Goal: Task Accomplishment & Management: Manage account settings

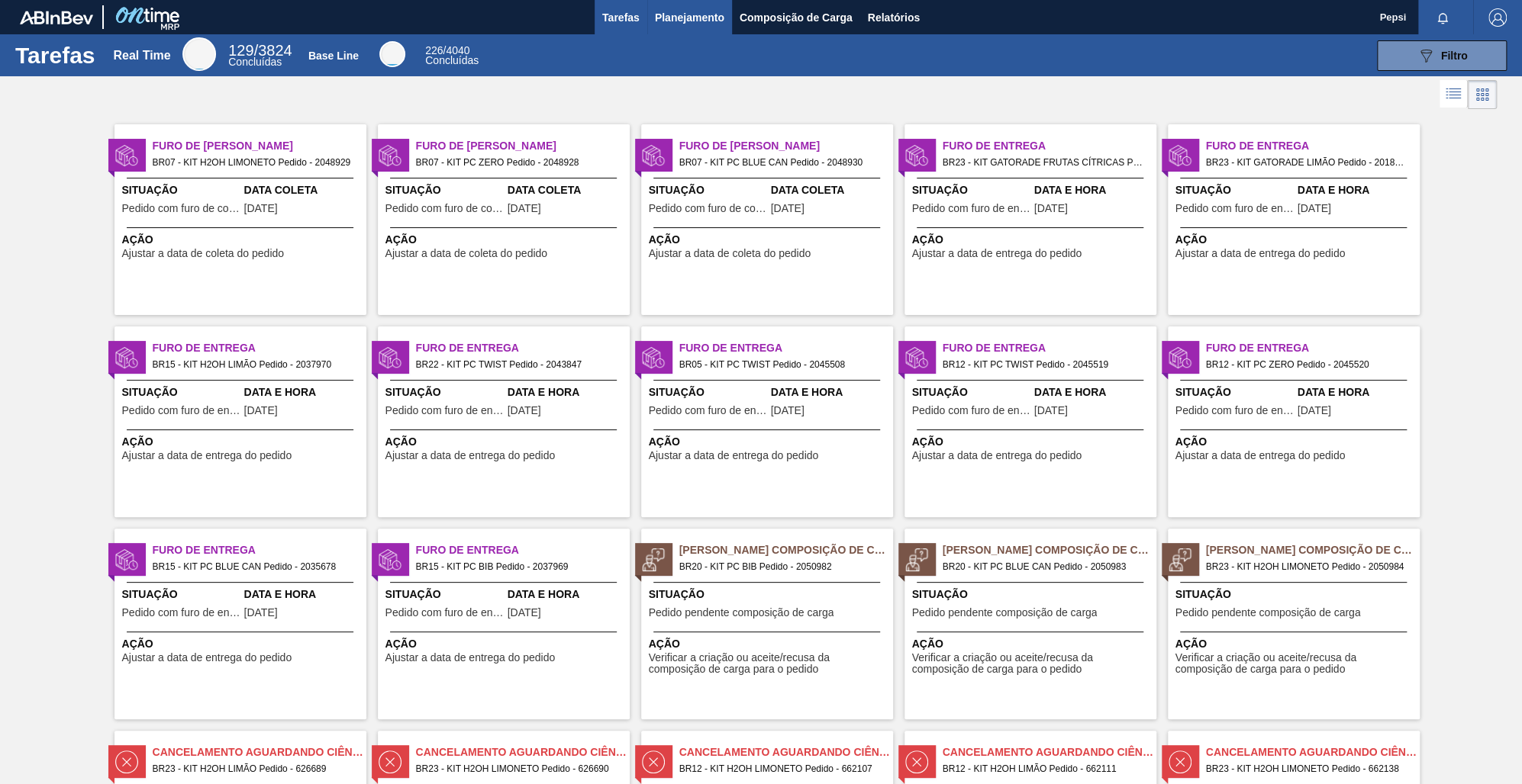
click at [692, 14] on span "Planejamento" at bounding box center [689, 17] width 69 height 19
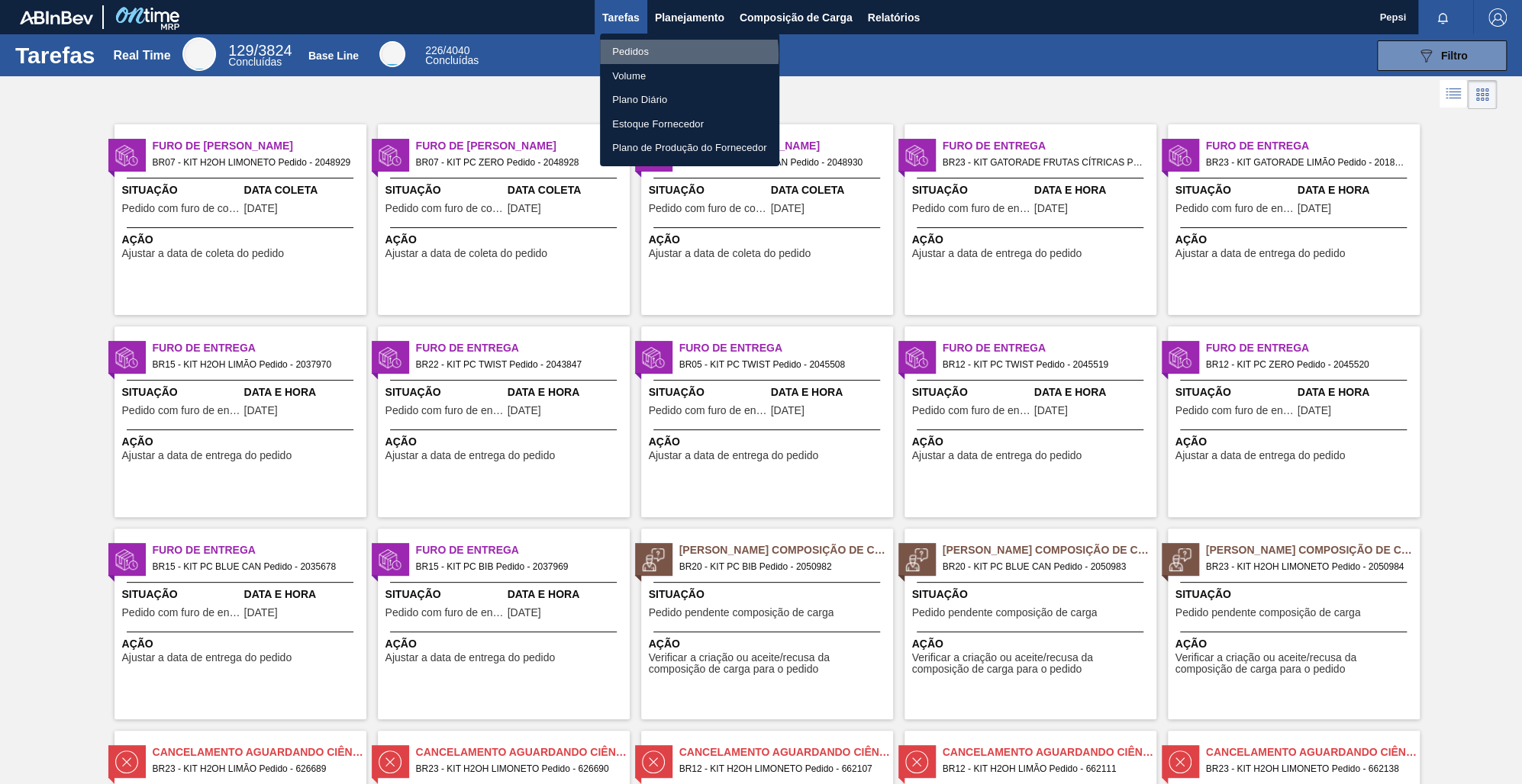
click at [651, 55] on li "Pedidos" at bounding box center [689, 52] width 180 height 24
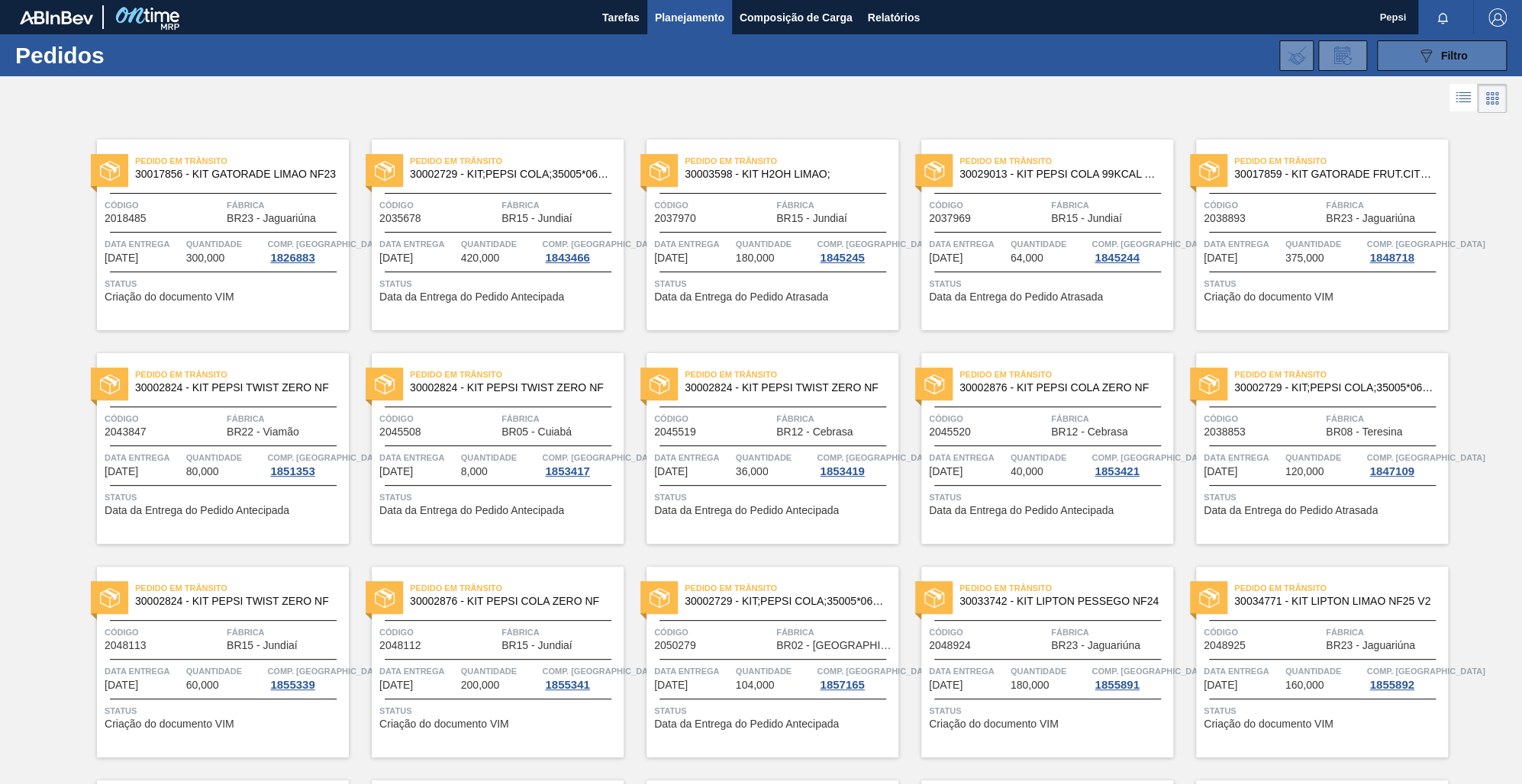
click at [1463, 52] on span "Filtro" at bounding box center [1454, 56] width 27 height 12
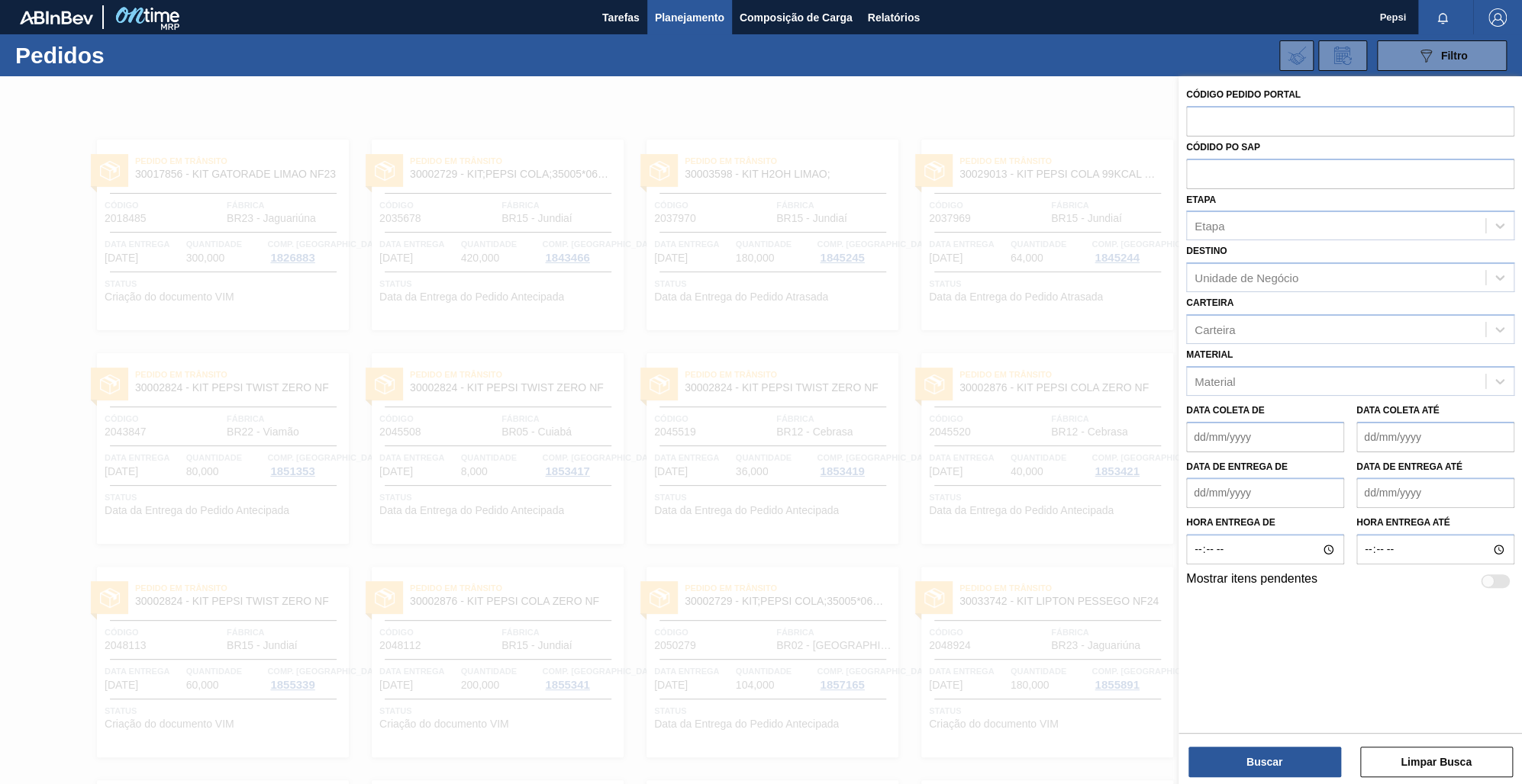
click at [830, 353] on div at bounding box center [761, 468] width 1522 height 784
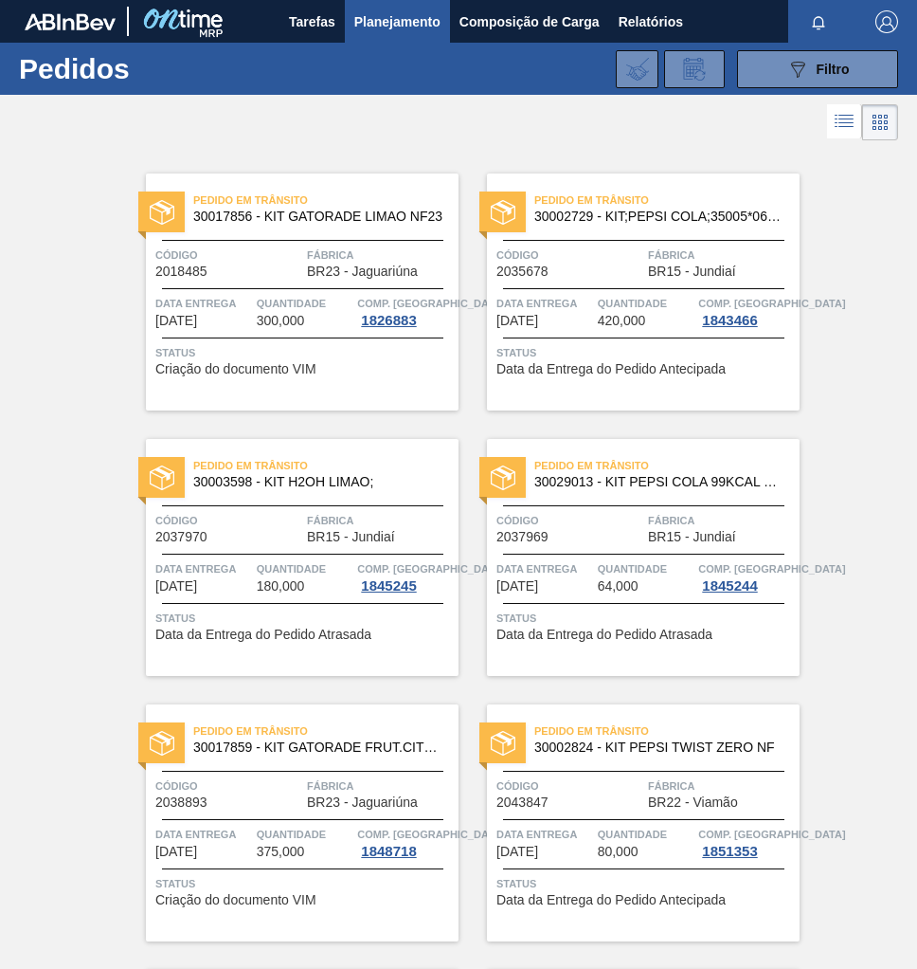
click at [824, 74] on span "Filtro" at bounding box center [833, 69] width 33 height 15
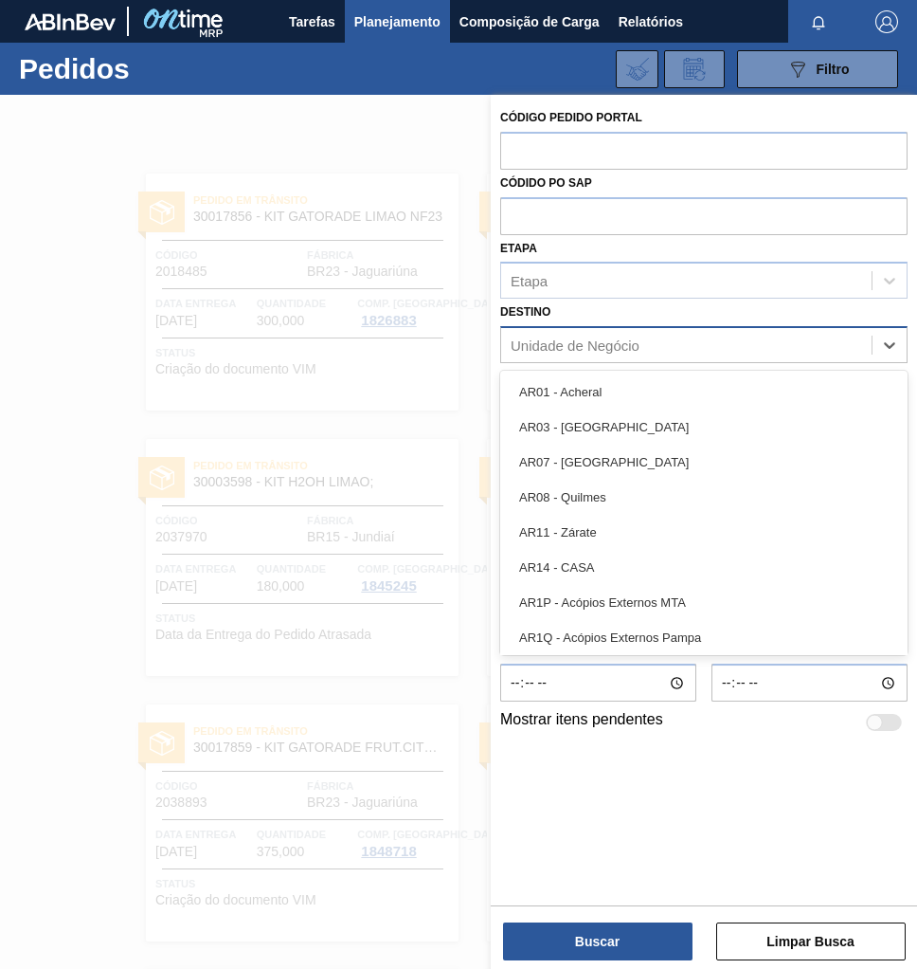
click at [562, 346] on div "Unidade de Negócio" at bounding box center [575, 345] width 129 height 16
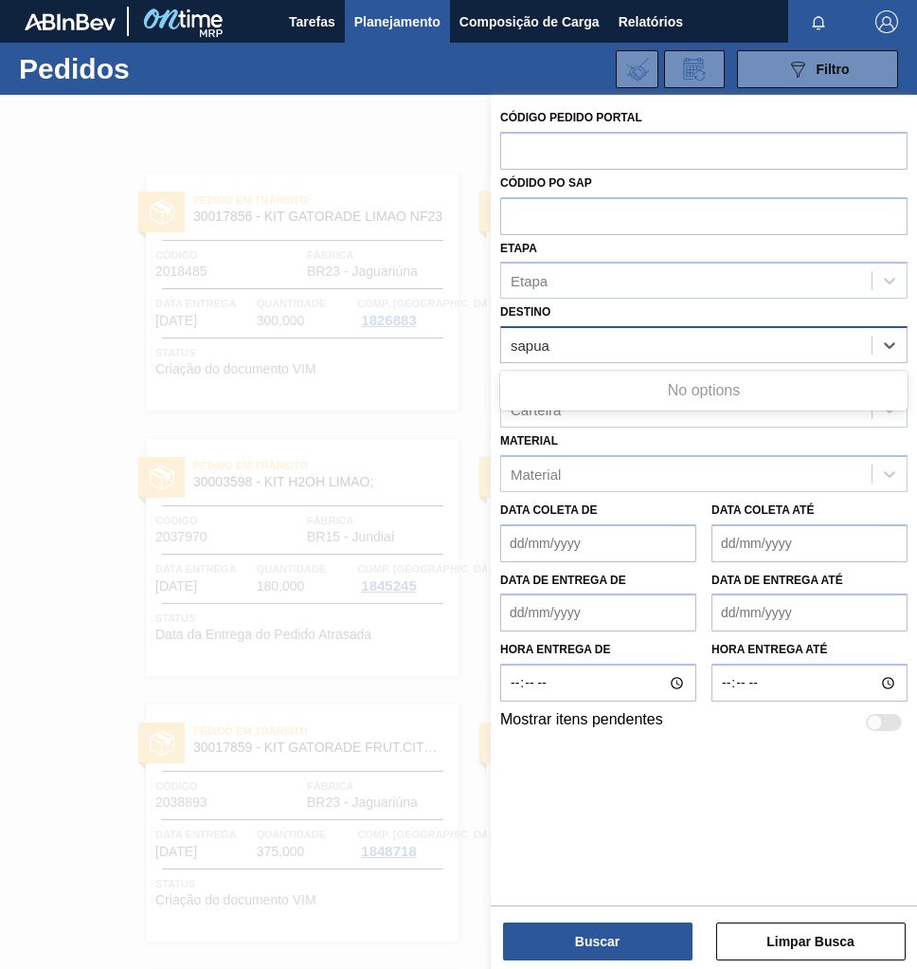
type input "sapu"
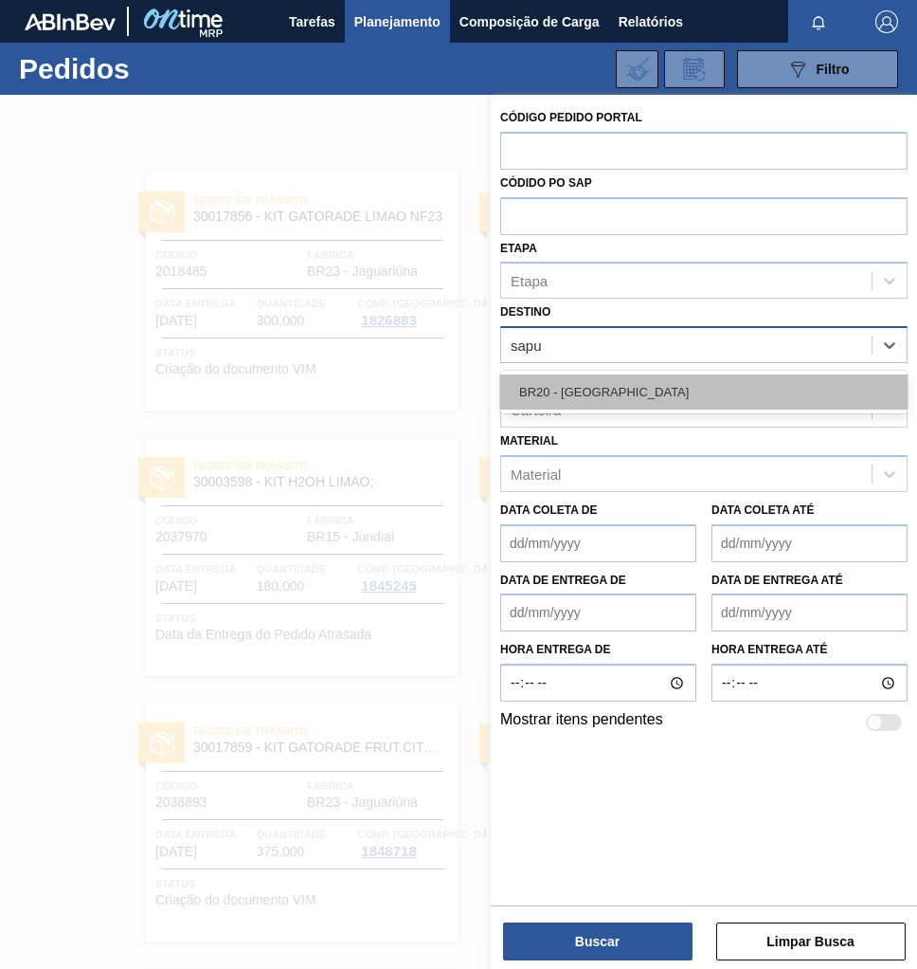
click at [603, 388] on div "BR20 - [GEOGRAPHIC_DATA]" at bounding box center [704, 391] width 408 height 35
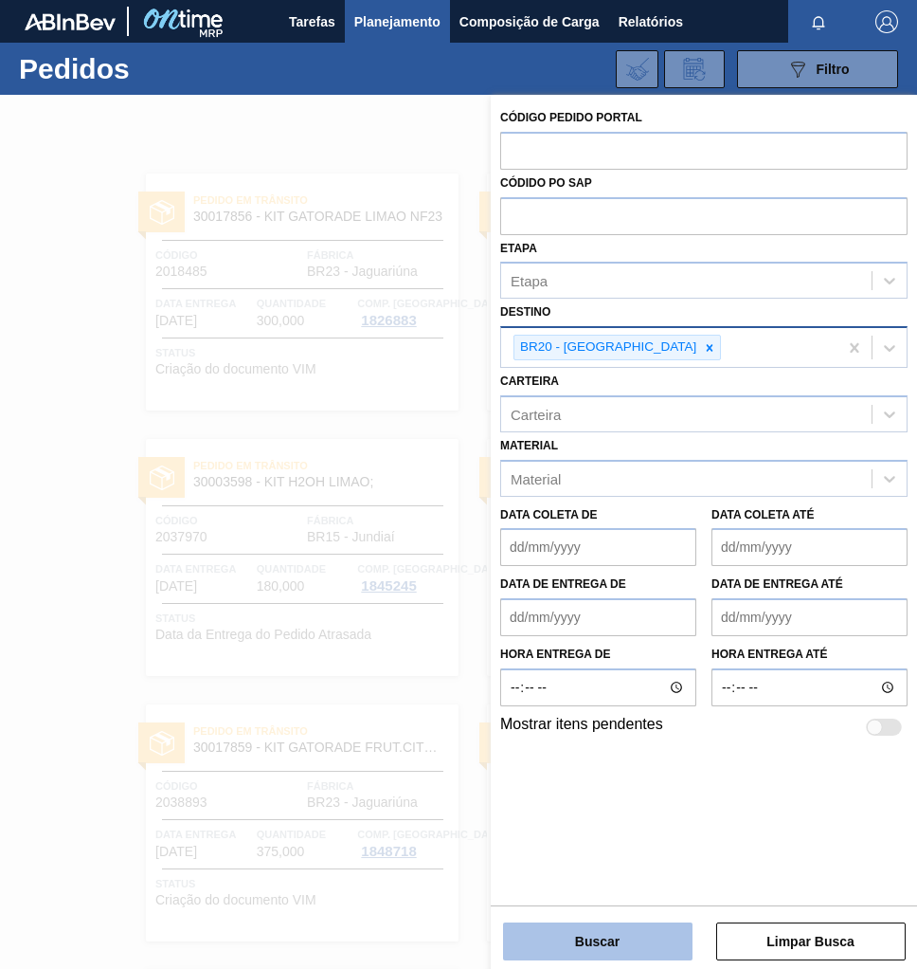
click at [608, 952] on button "Buscar" at bounding box center [598, 941] width 190 height 38
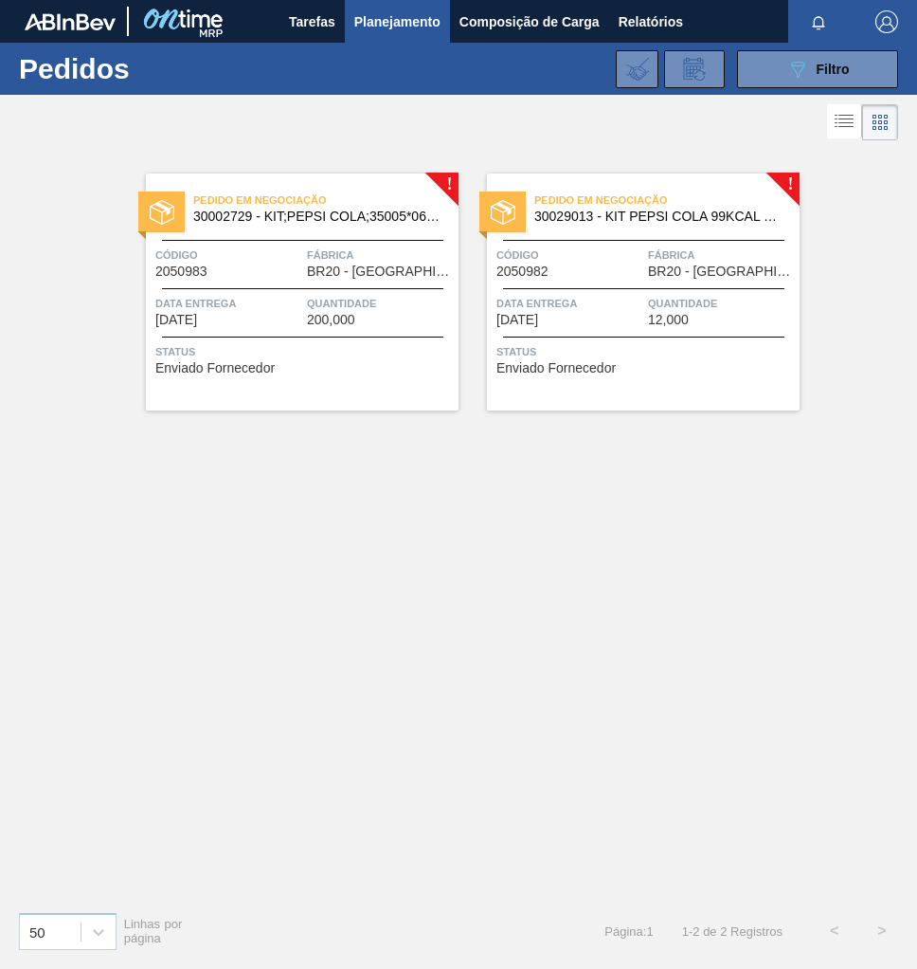
click at [653, 281] on div "Pedido em Negociação 30029013 - KIT PEPSI COLA 99KCAL BIB Código 2050982 Fábric…" at bounding box center [643, 291] width 313 height 237
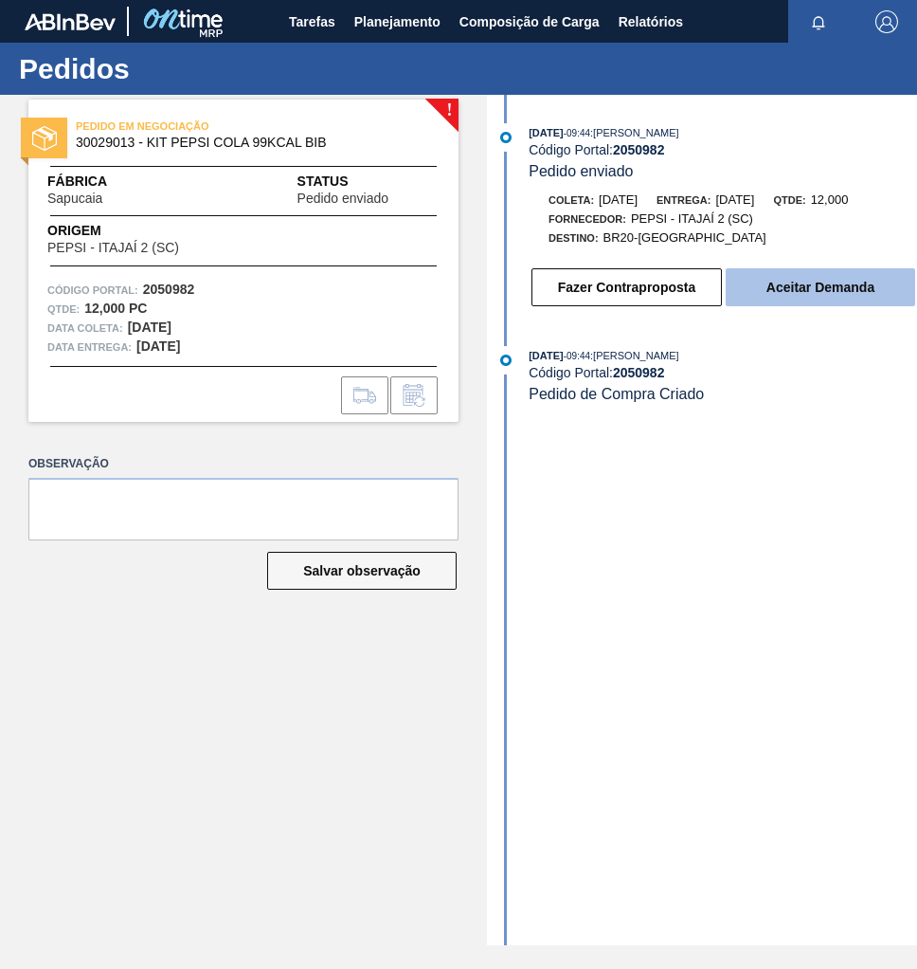
click at [808, 294] on button "Aceitar Demanda" at bounding box center [821, 287] width 190 height 38
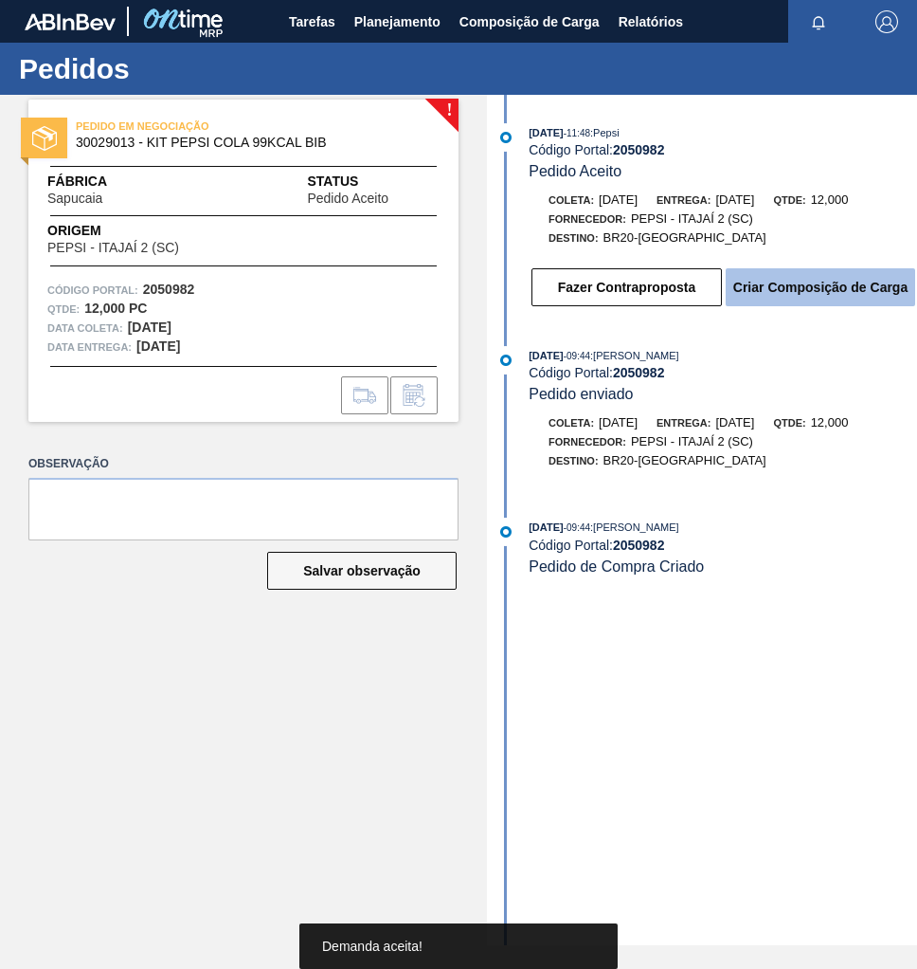
click at [874, 289] on button "Criar Composição de Carga" at bounding box center [821, 287] width 190 height 38
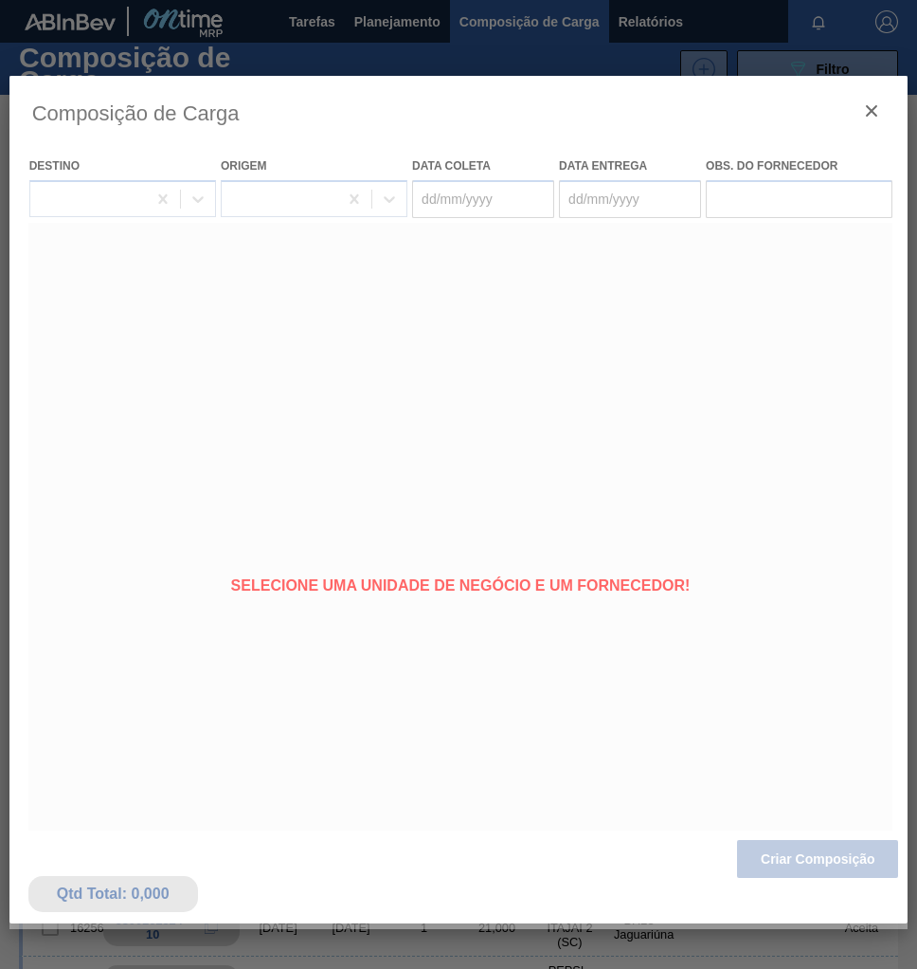
type coleta "[DATE]"
type Entrega "[DATE]"
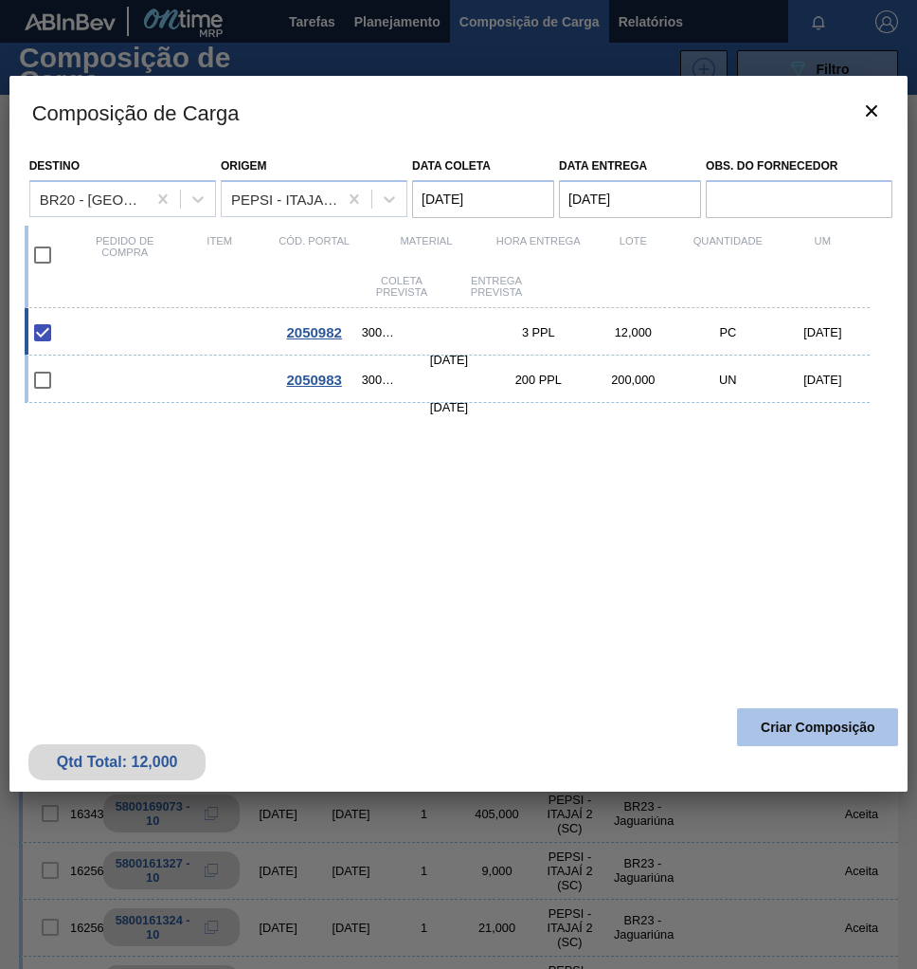
click at [799, 729] on button "Criar Composição" at bounding box center [817, 727] width 161 height 38
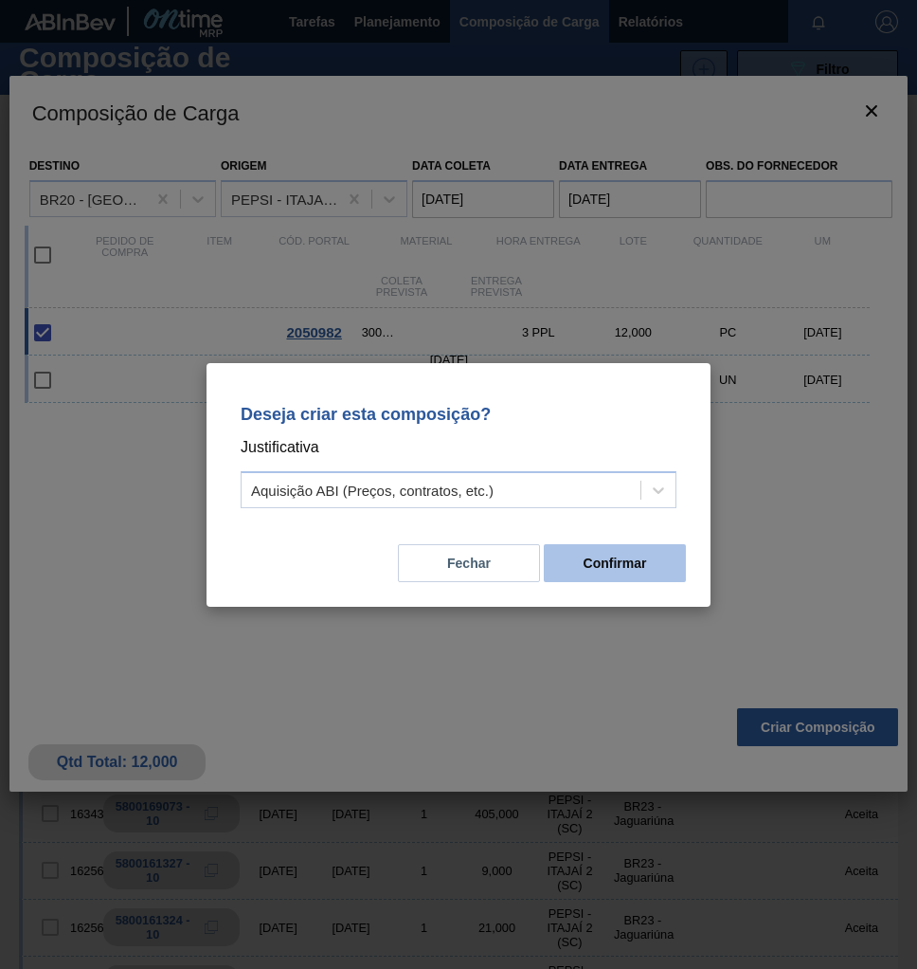
click at [649, 562] on button "Confirmar" at bounding box center [615, 563] width 142 height 38
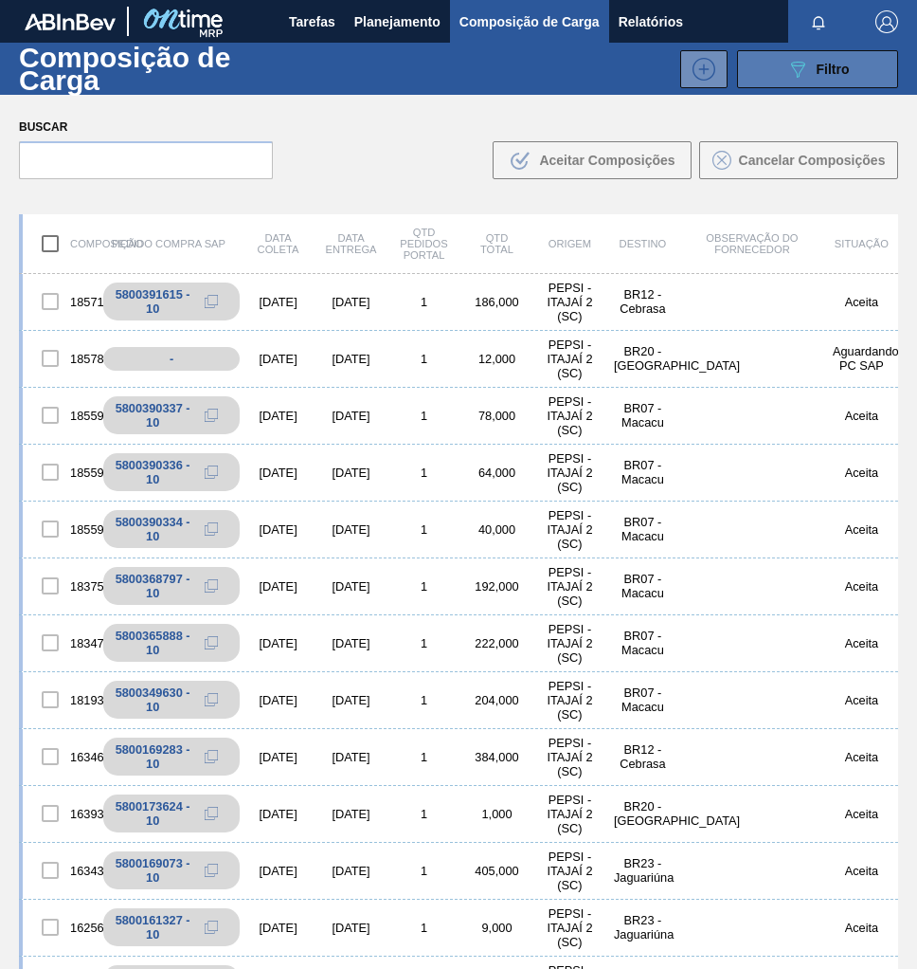
click at [850, 74] on button "089F7B8B-B2A5-4AFE-B5C0-19BA573D28AC Filtro" at bounding box center [817, 69] width 161 height 38
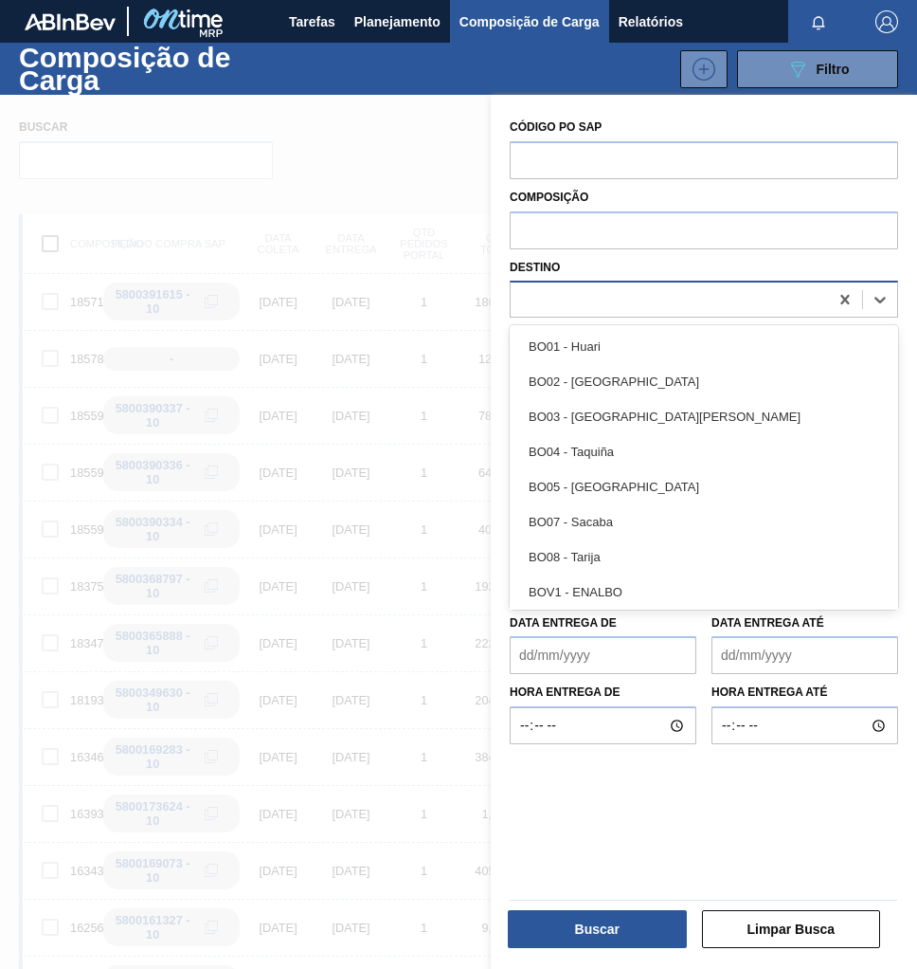
click at [571, 300] on div at bounding box center [670, 299] width 318 height 27
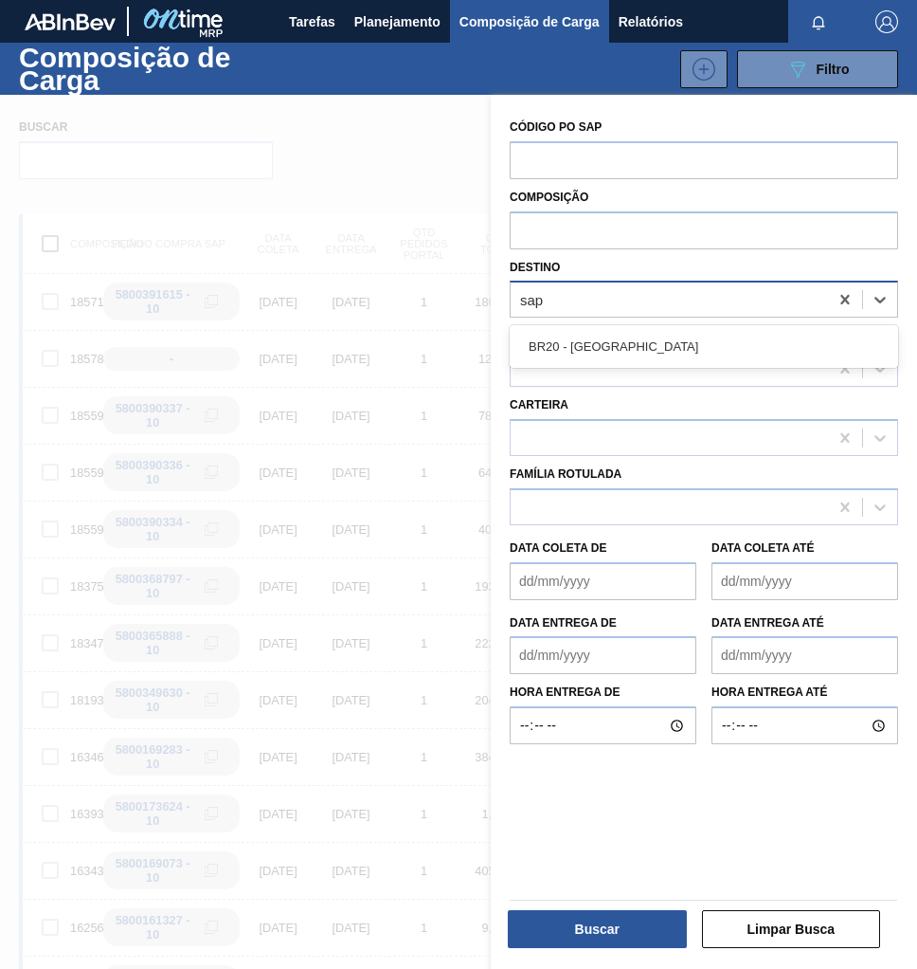
type input "sapu"
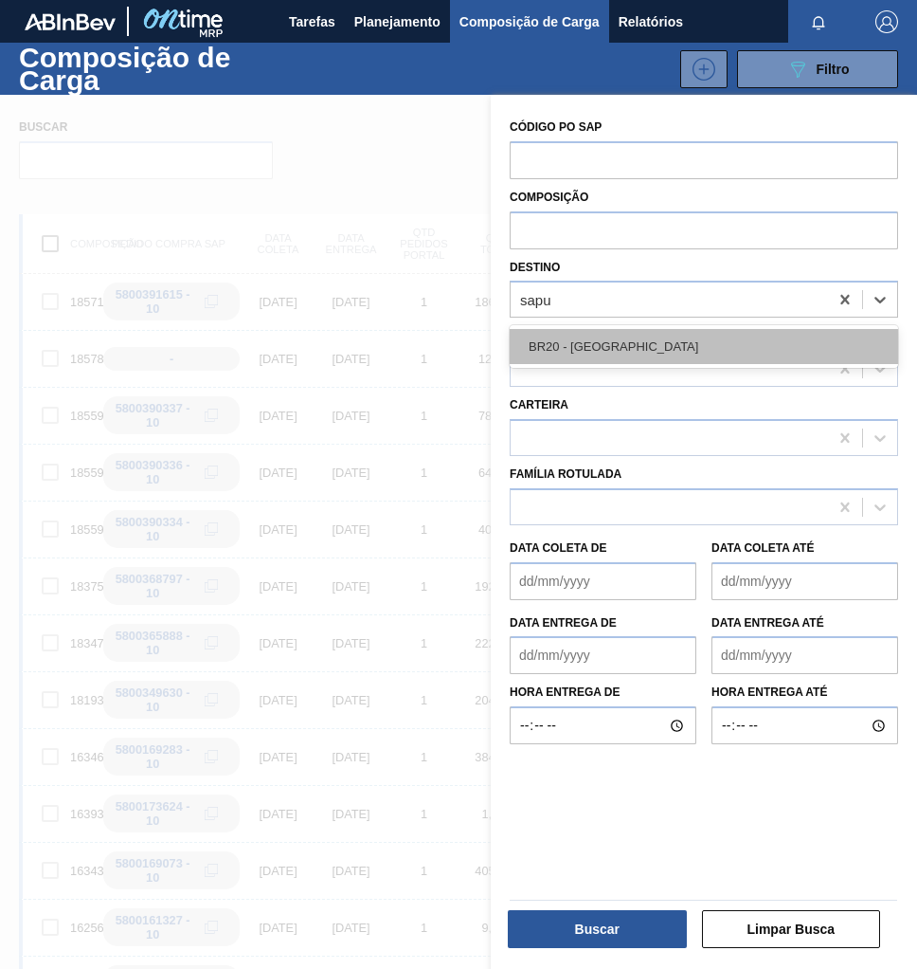
click at [601, 341] on div "BR20 - [GEOGRAPHIC_DATA]" at bounding box center [704, 346] width 389 height 35
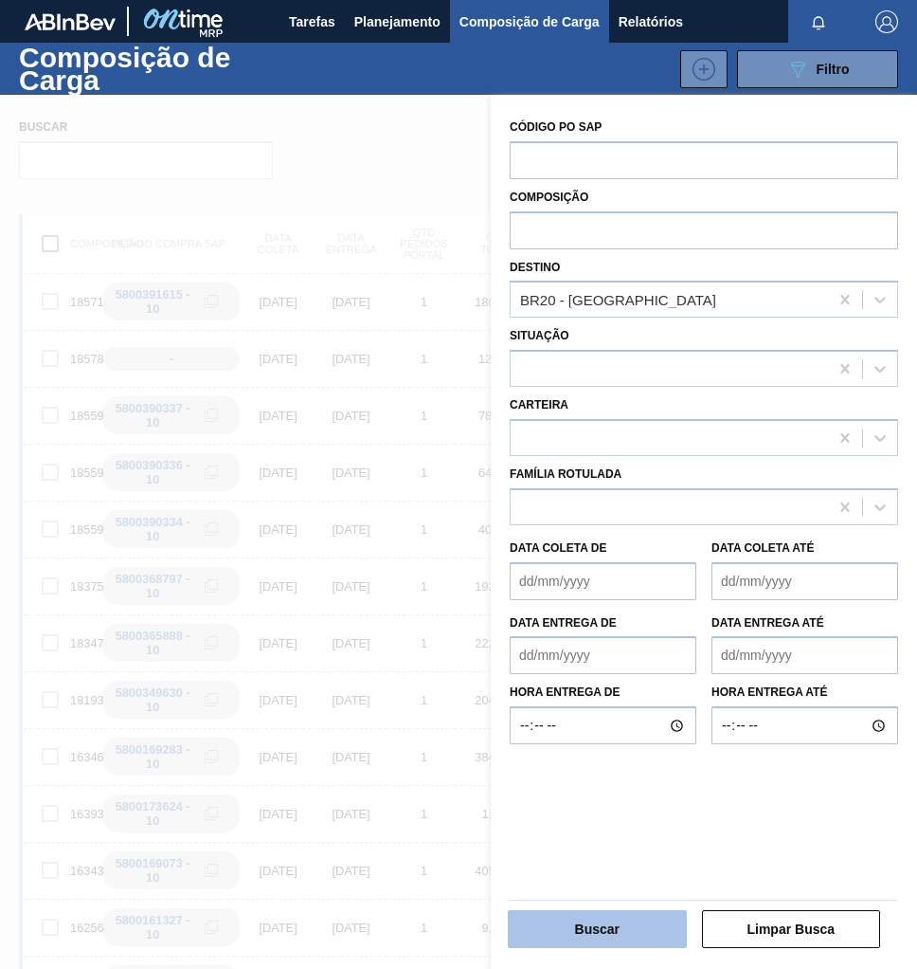
click at [600, 930] on button "Buscar" at bounding box center [597, 929] width 179 height 38
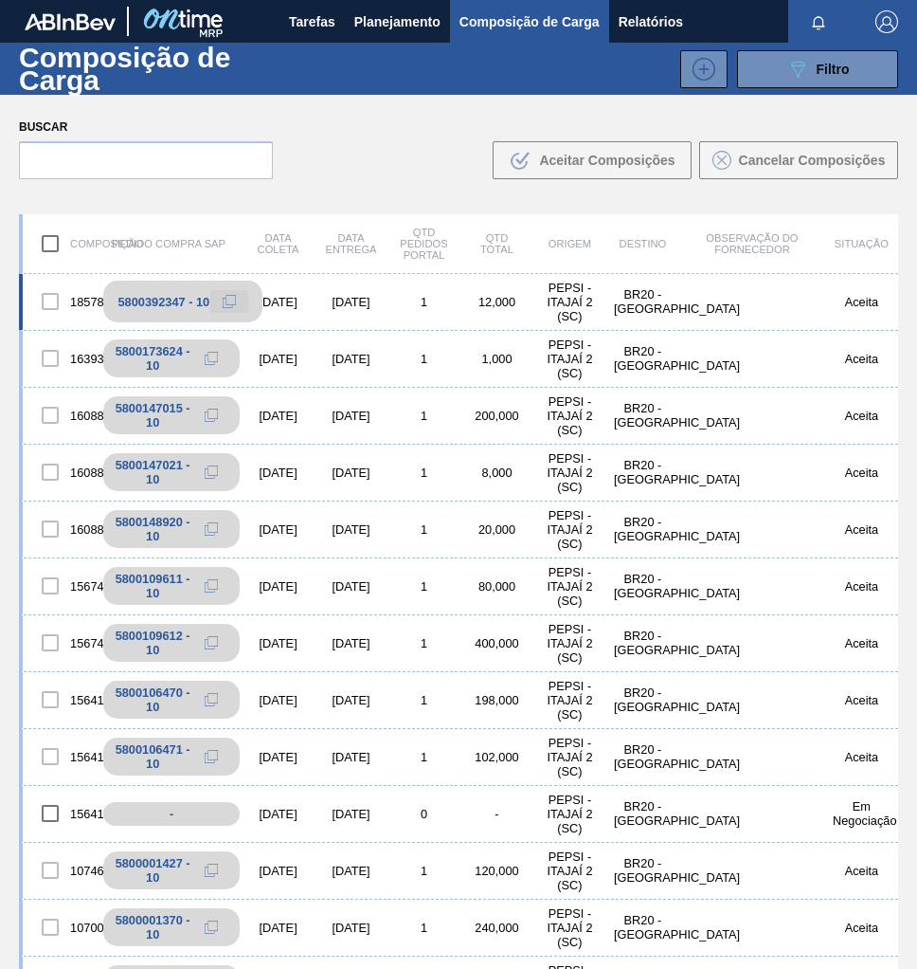
click at [225, 302] on icon at bounding box center [229, 301] width 13 height 13
click at [395, 9] on button "Planejamento" at bounding box center [397, 21] width 105 height 43
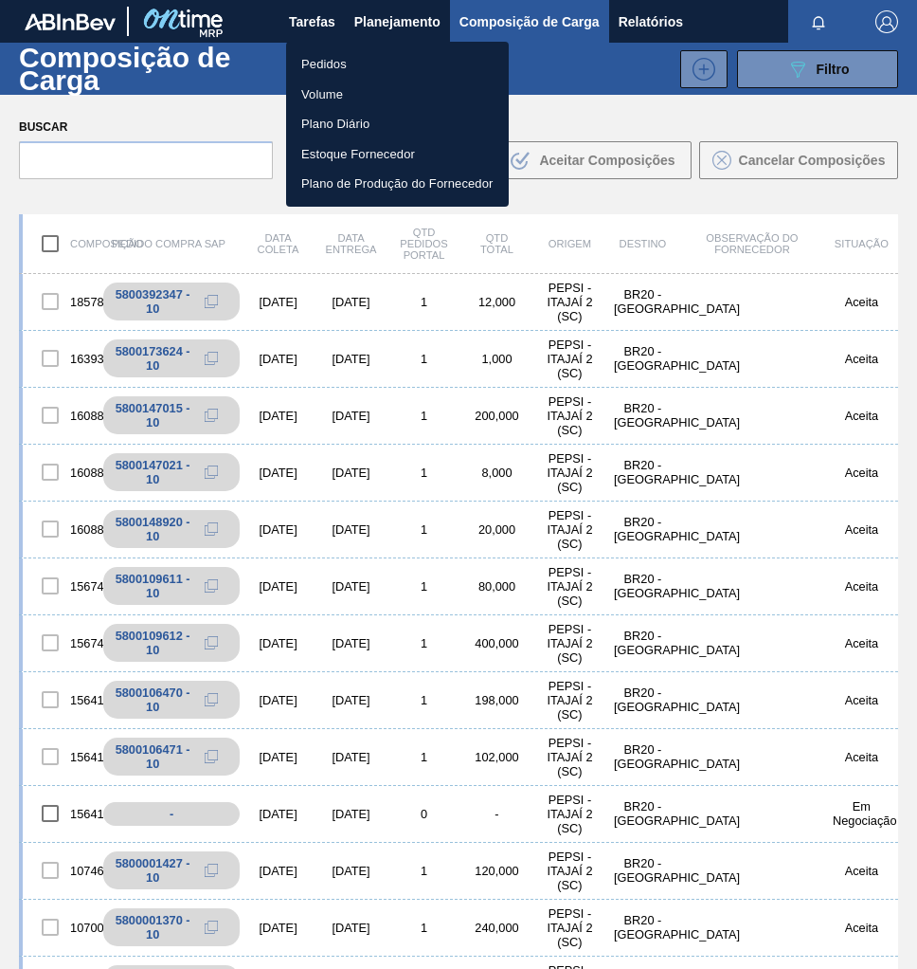
click at [326, 57] on li "Pedidos" at bounding box center [397, 64] width 223 height 30
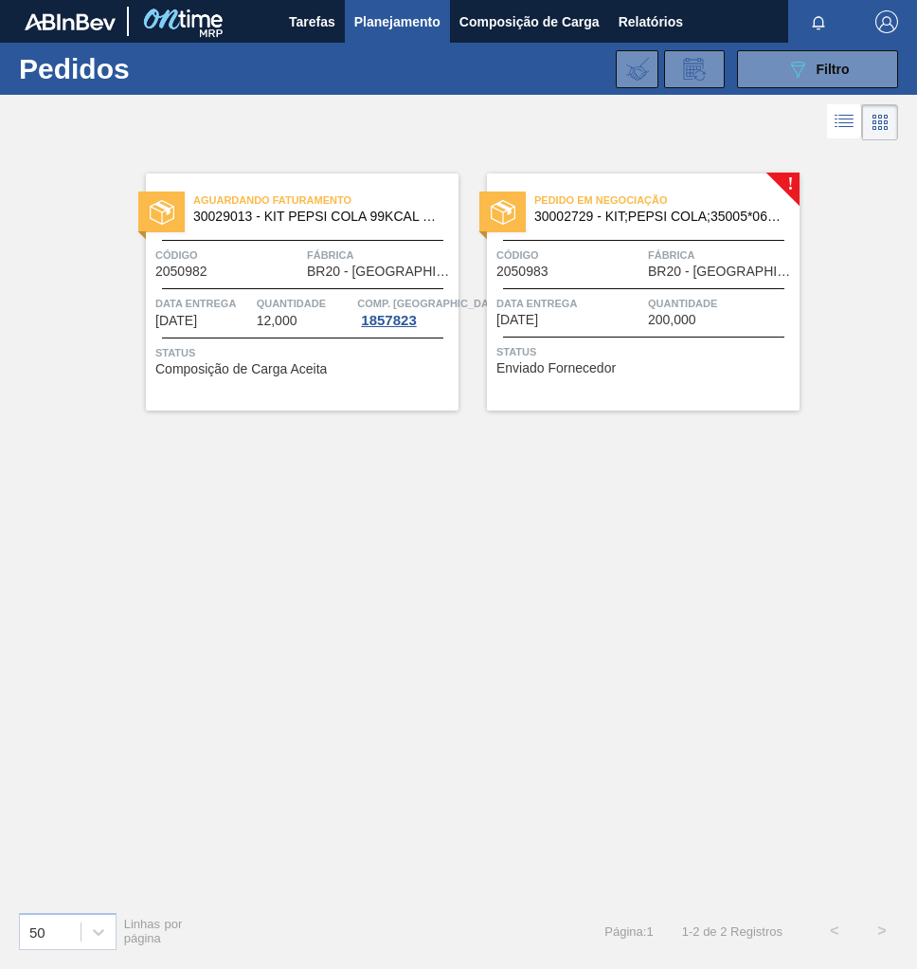
click at [596, 331] on div "Pedido em Negociação 30002729 - KIT;PEPSI COLA;35005*06*02 NF Código 2050983 Fá…" at bounding box center [643, 291] width 313 height 237
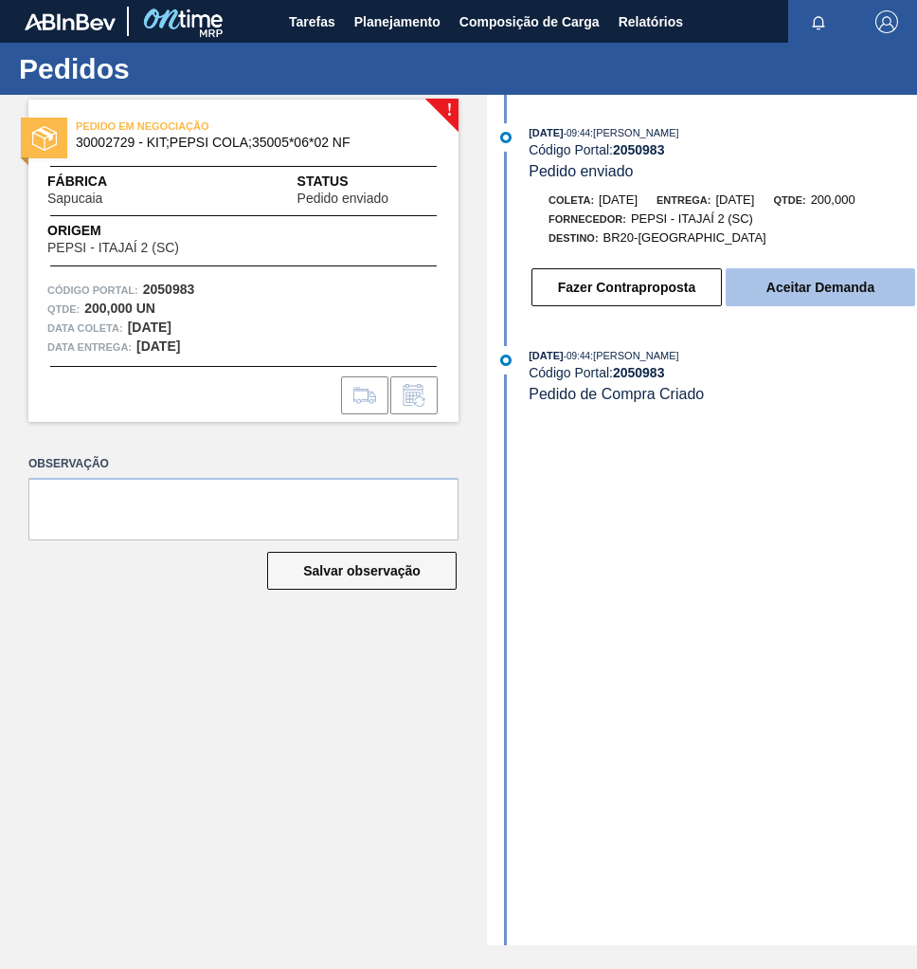
click at [814, 294] on button "Aceitar Demanda" at bounding box center [821, 287] width 190 height 38
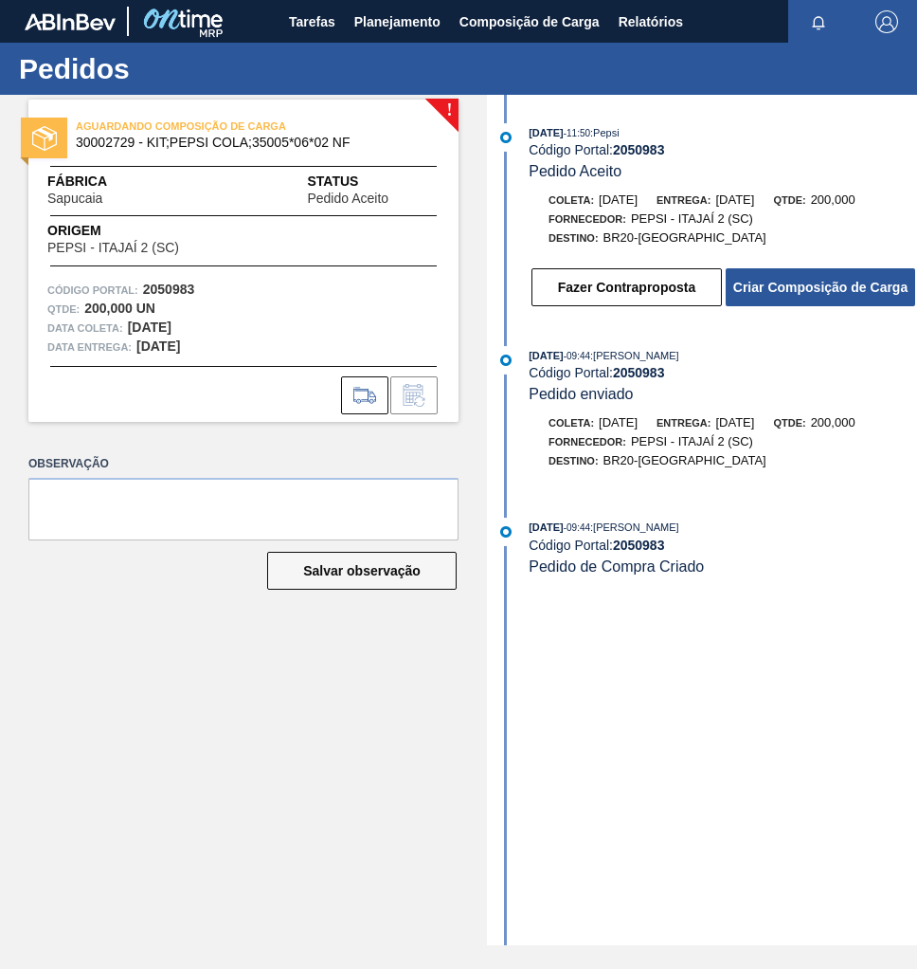
click at [814, 294] on button "Criar Composição de Carga" at bounding box center [821, 287] width 190 height 38
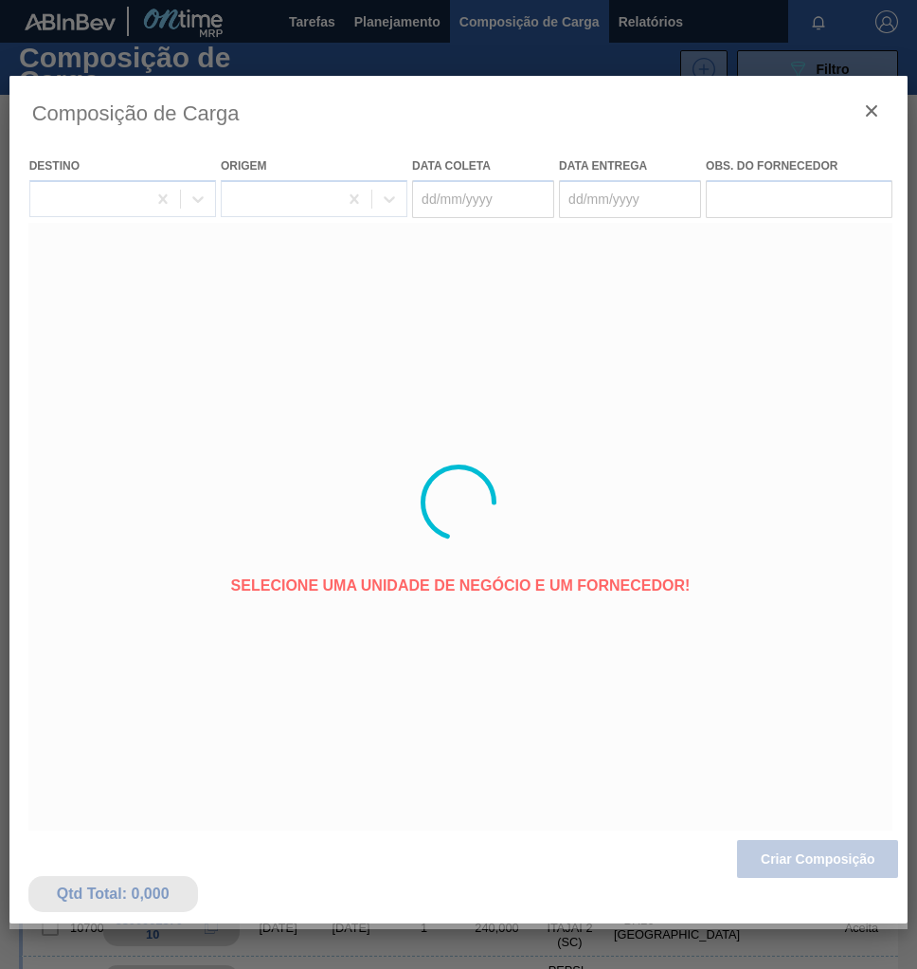
type coleta "[DATE]"
type Entrega "[DATE]"
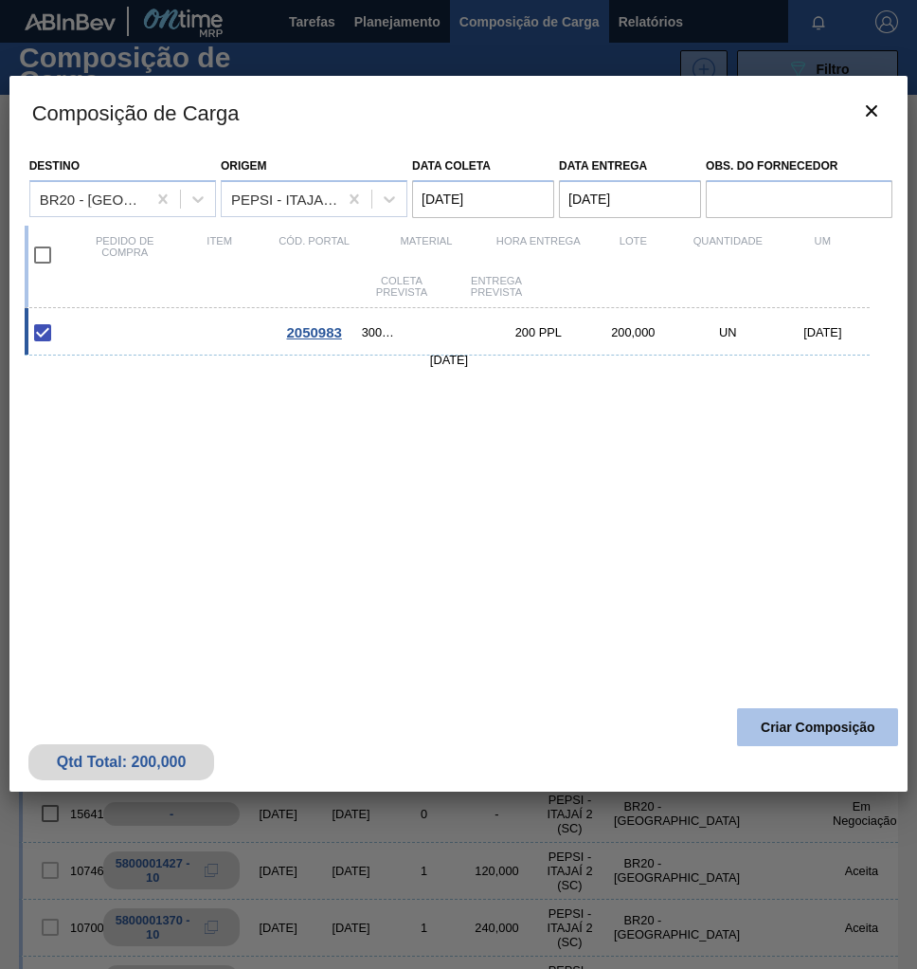
click at [814, 726] on button "Criar Composição" at bounding box center [817, 727] width 161 height 38
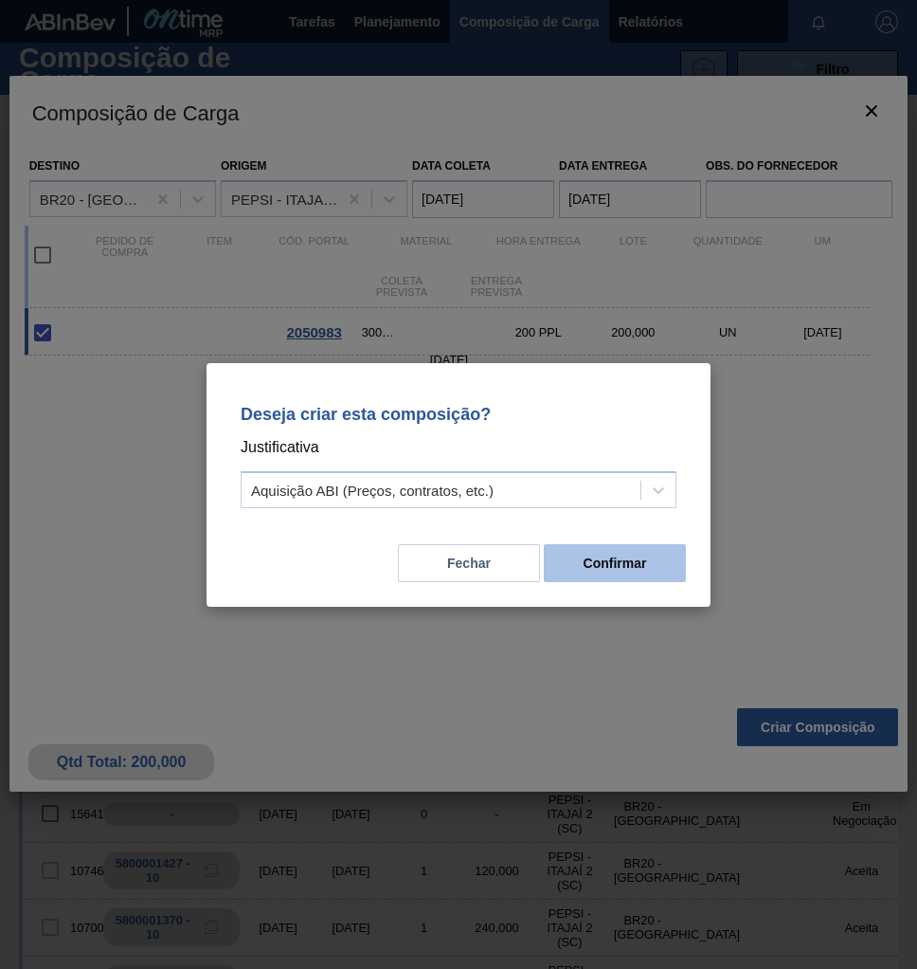
click at [642, 569] on button "Confirmar" at bounding box center [615, 563] width 142 height 38
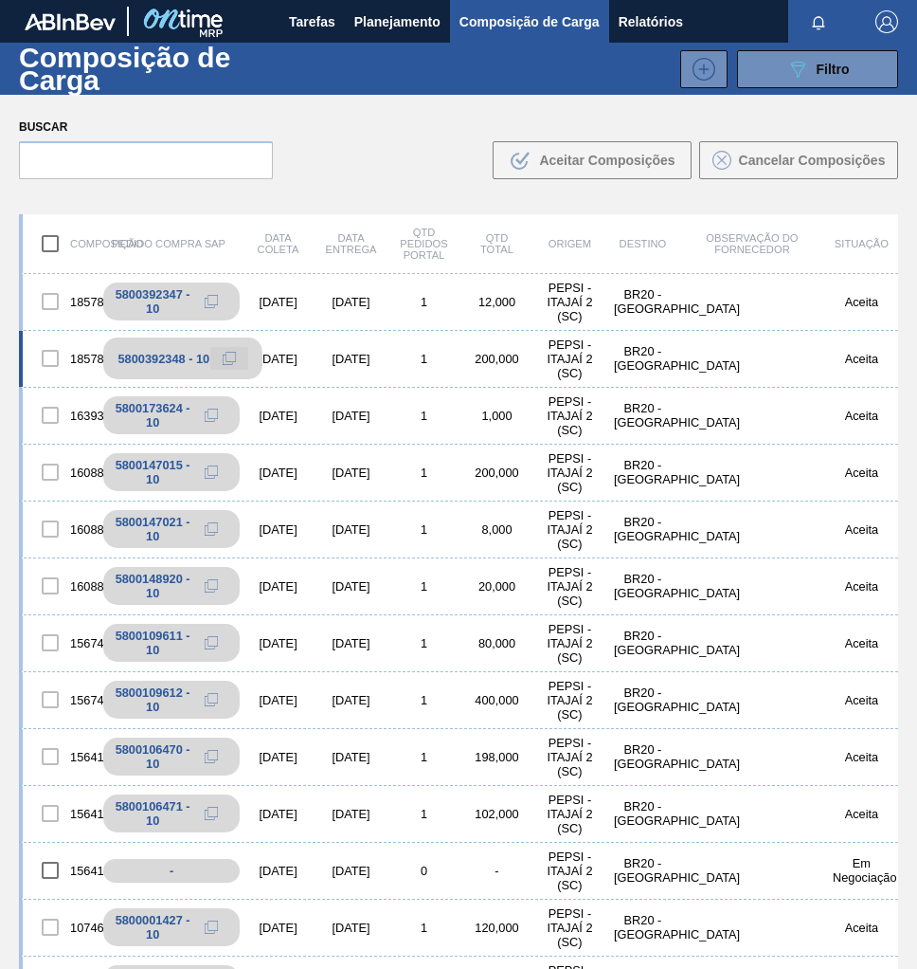
click at [223, 359] on icon at bounding box center [227, 359] width 9 height 9
click at [378, 27] on span "Planejamento" at bounding box center [397, 21] width 86 height 23
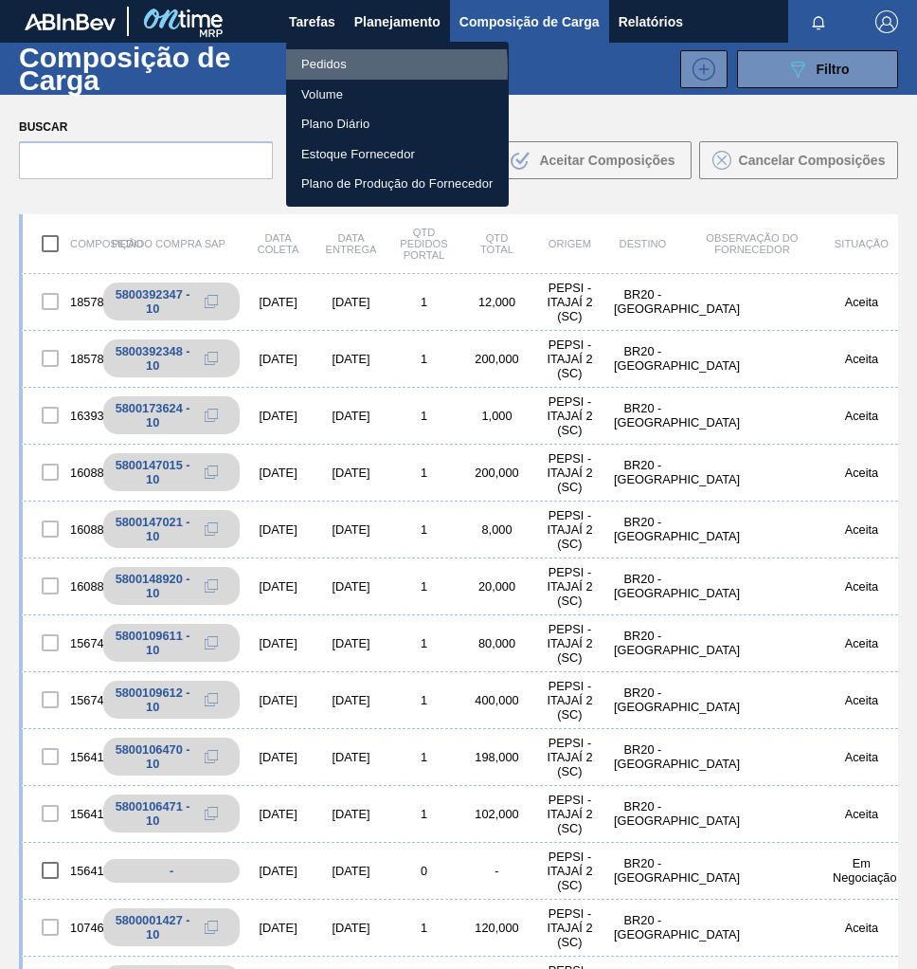
click at [328, 68] on li "Pedidos" at bounding box center [397, 64] width 223 height 30
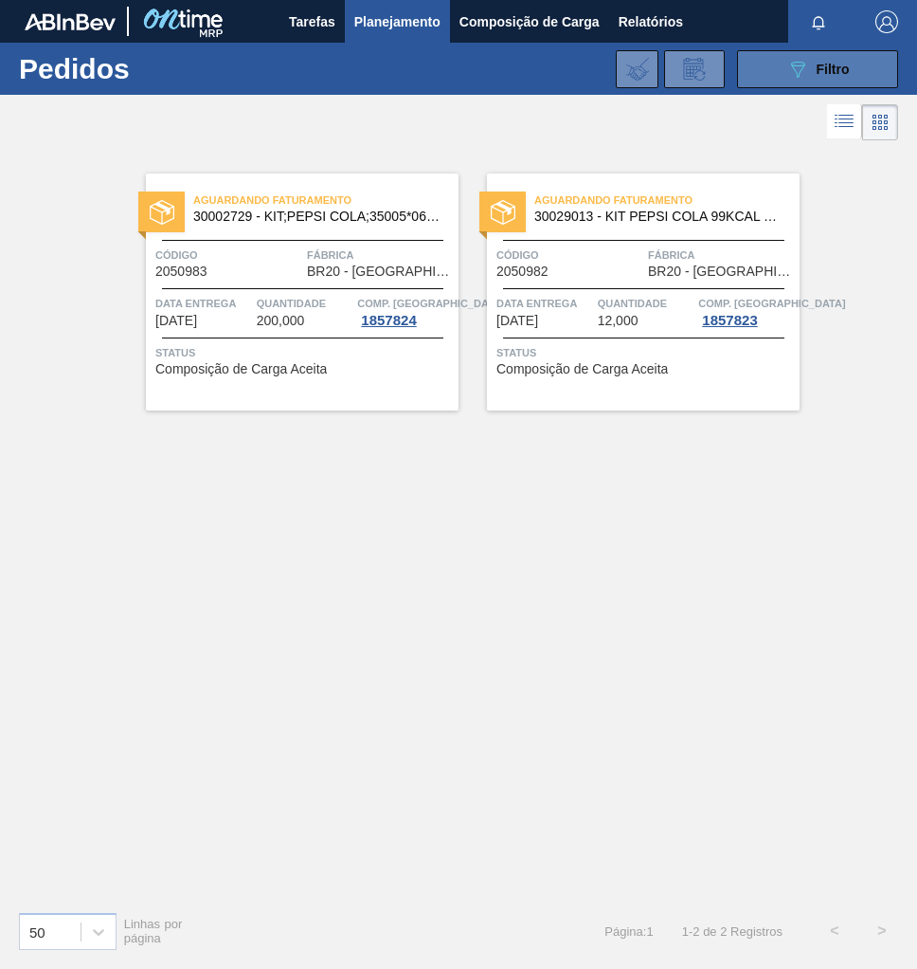
click at [820, 62] on span "Filtro" at bounding box center [833, 69] width 33 height 15
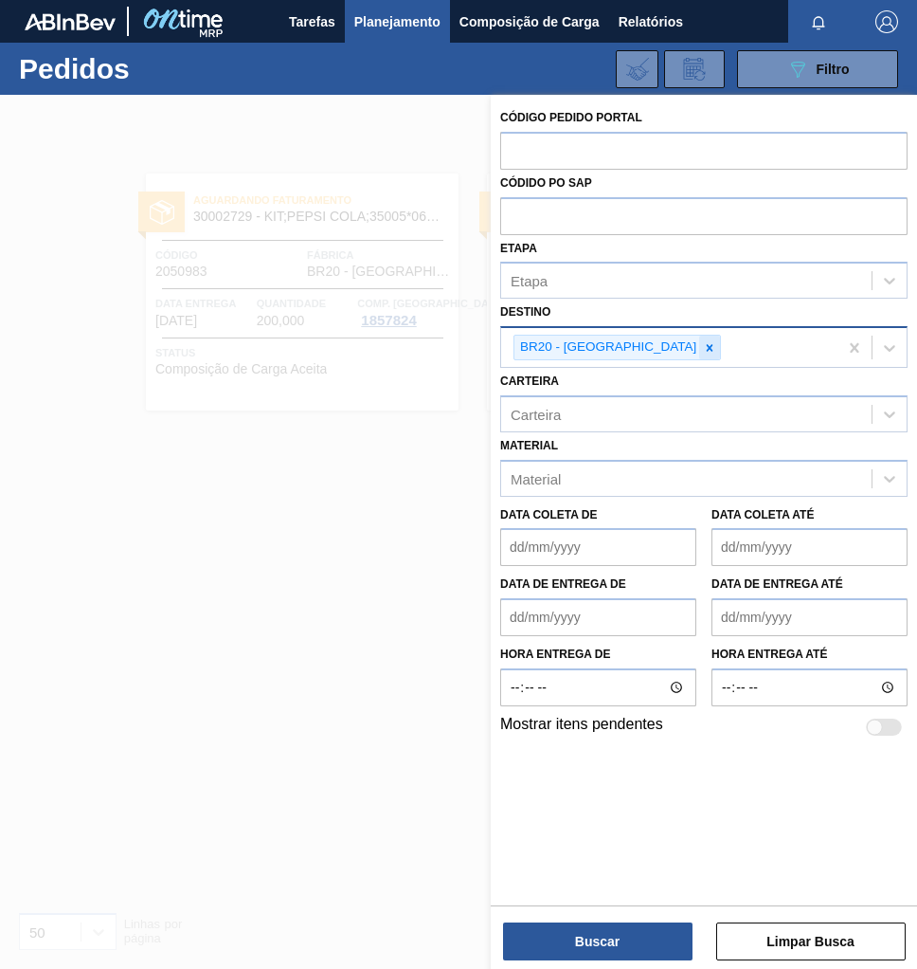
click at [703, 346] on icon at bounding box center [709, 347] width 13 height 13
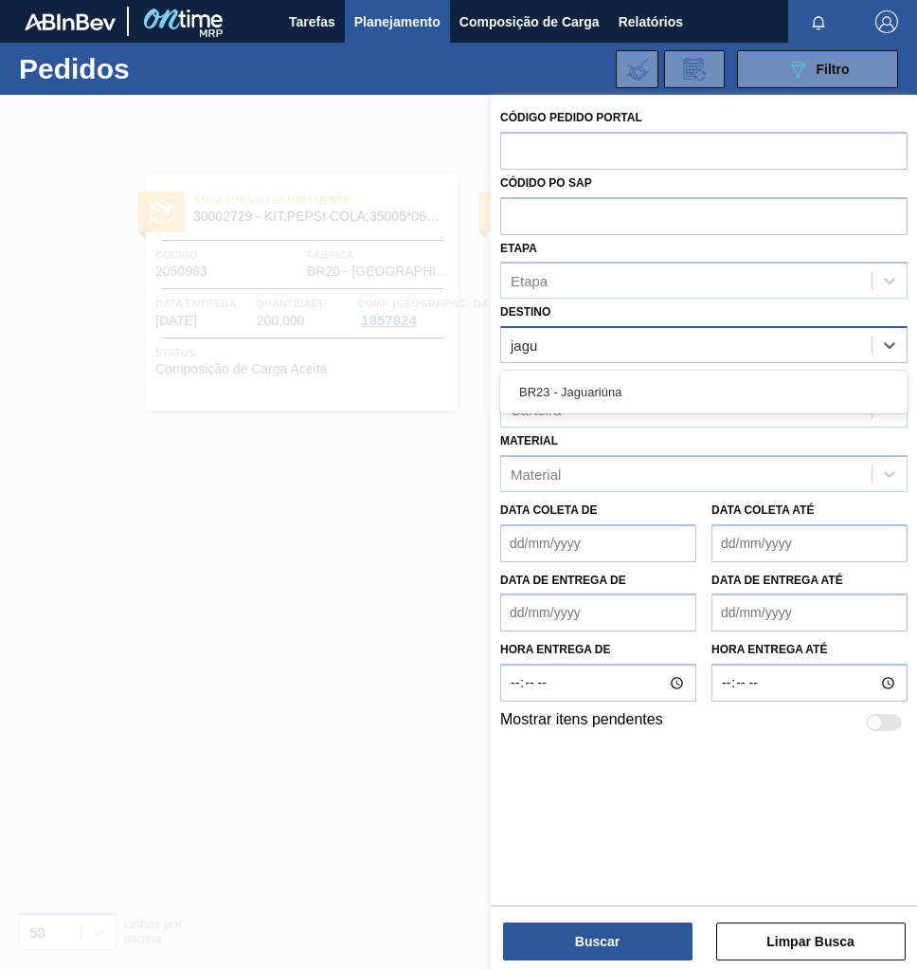
type input "jagua"
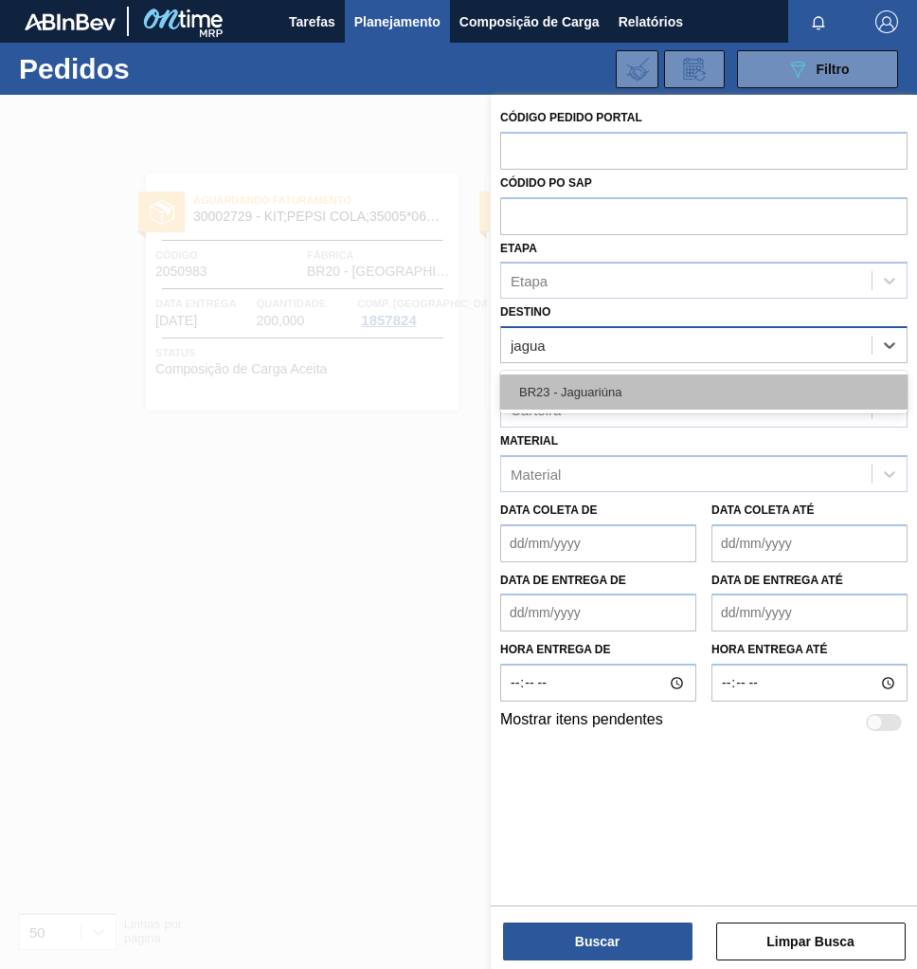
click at [615, 395] on div "BR23 - Jaguariúna" at bounding box center [704, 391] width 408 height 35
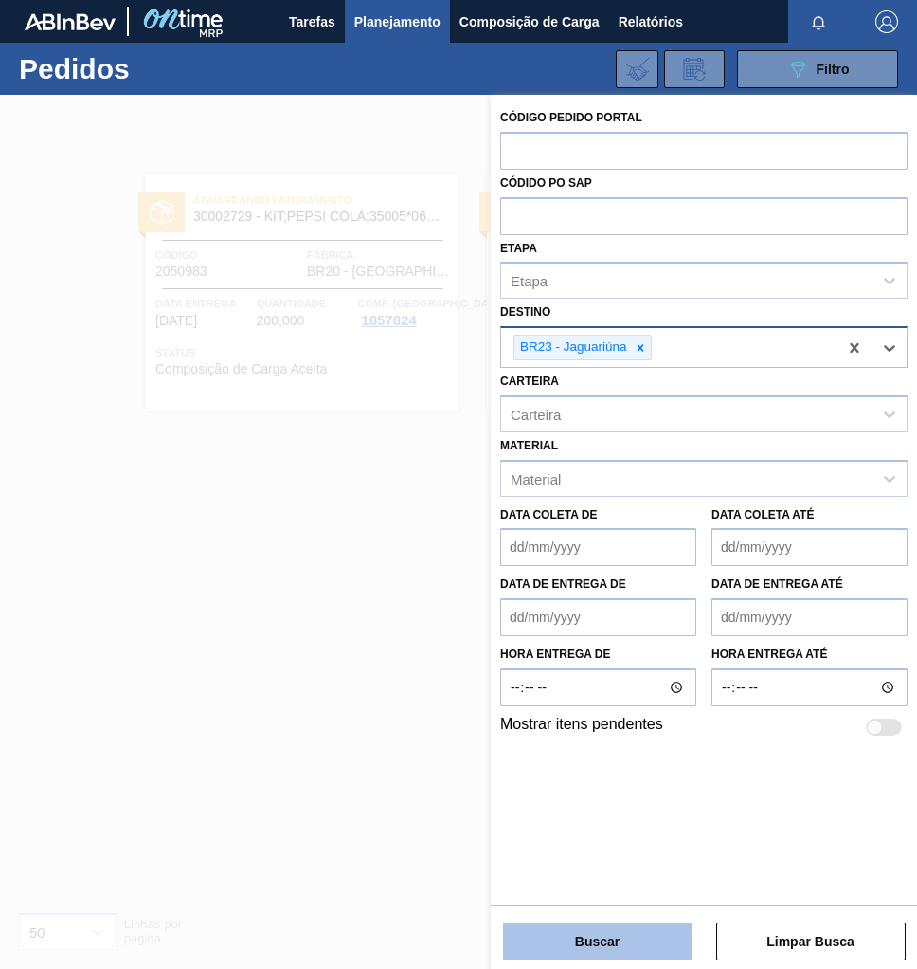
click at [604, 939] on button "Buscar" at bounding box center [598, 941] width 190 height 38
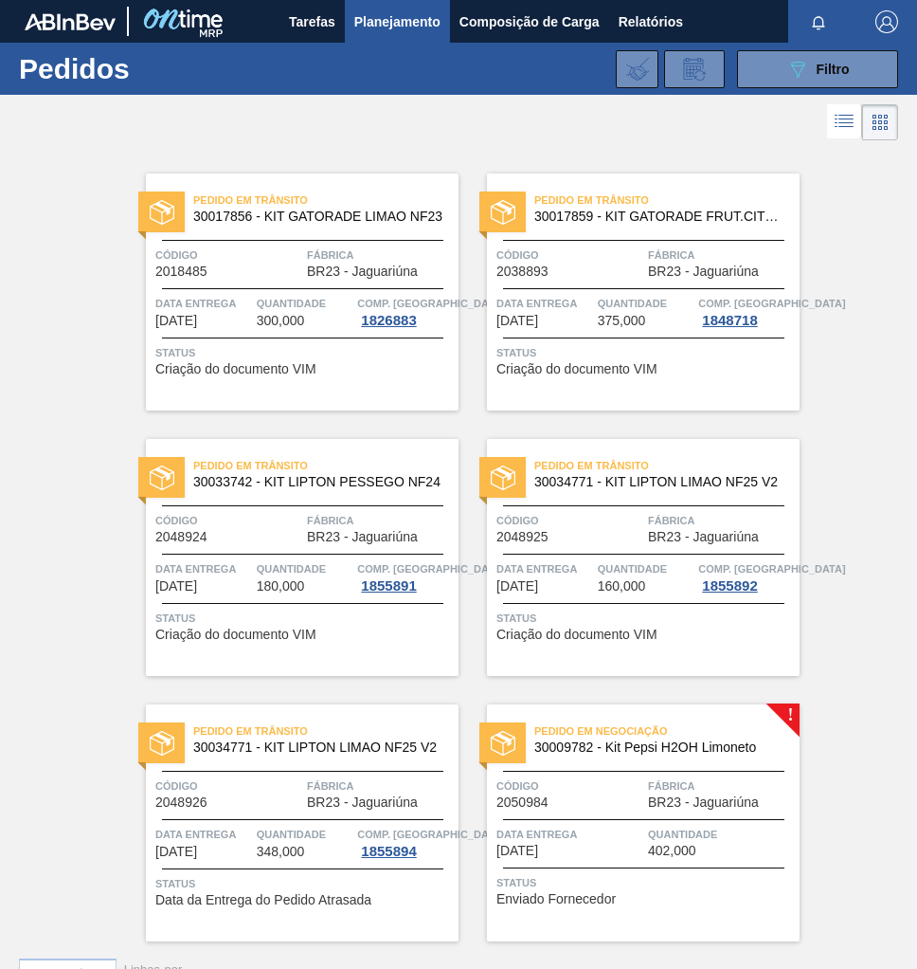
scroll to position [42, 0]
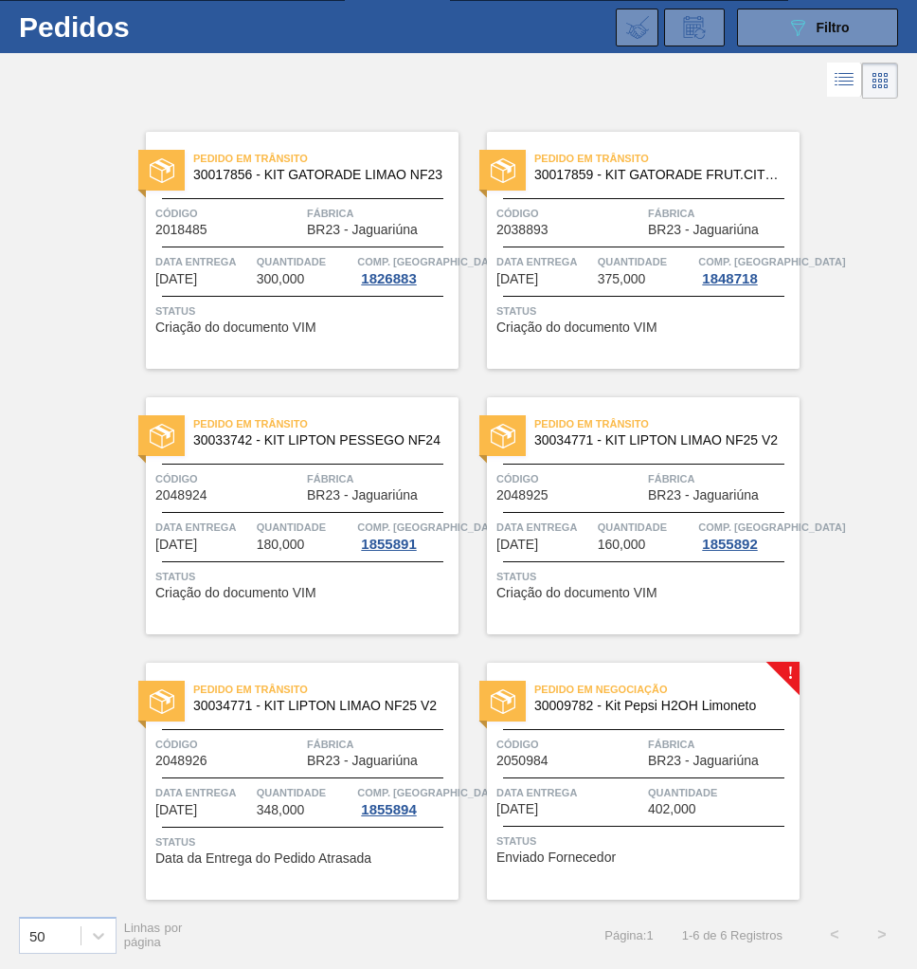
click at [592, 801] on div "Data Entrega 12/10/2025" at bounding box center [570, 799] width 147 height 33
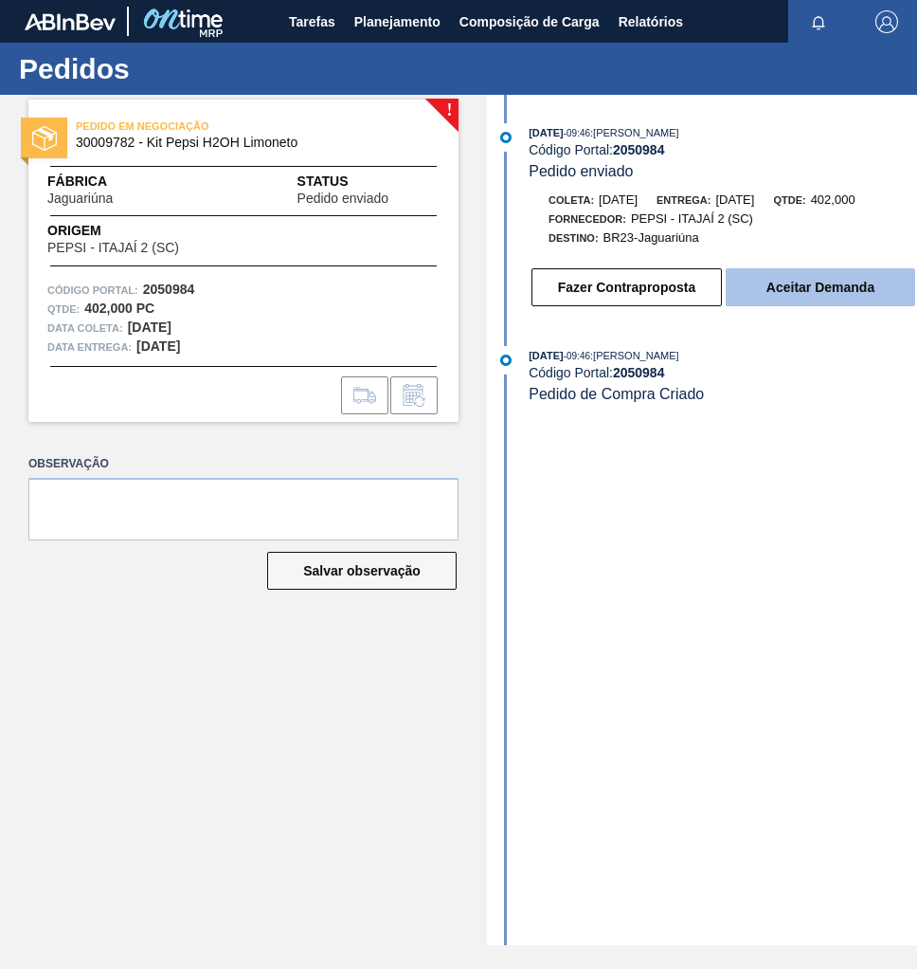
click at [781, 290] on button "Aceitar Demanda" at bounding box center [821, 287] width 190 height 38
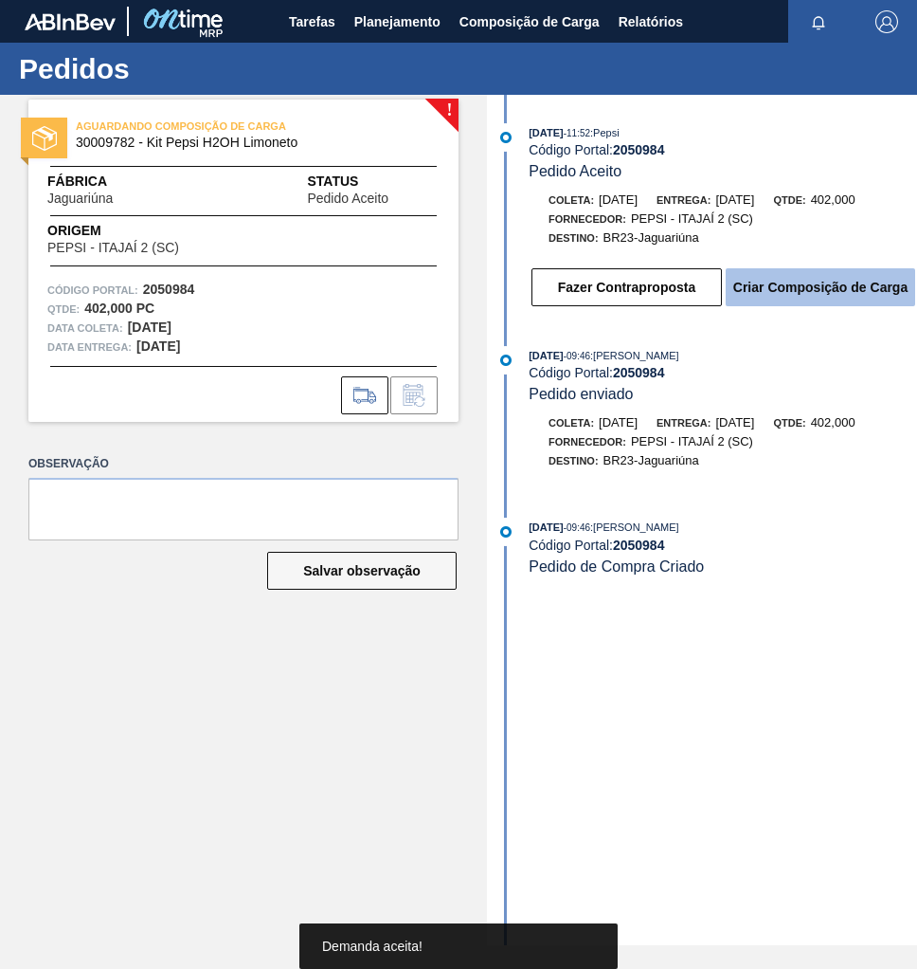
click at [810, 297] on button "Criar Composição de Carga" at bounding box center [821, 287] width 190 height 38
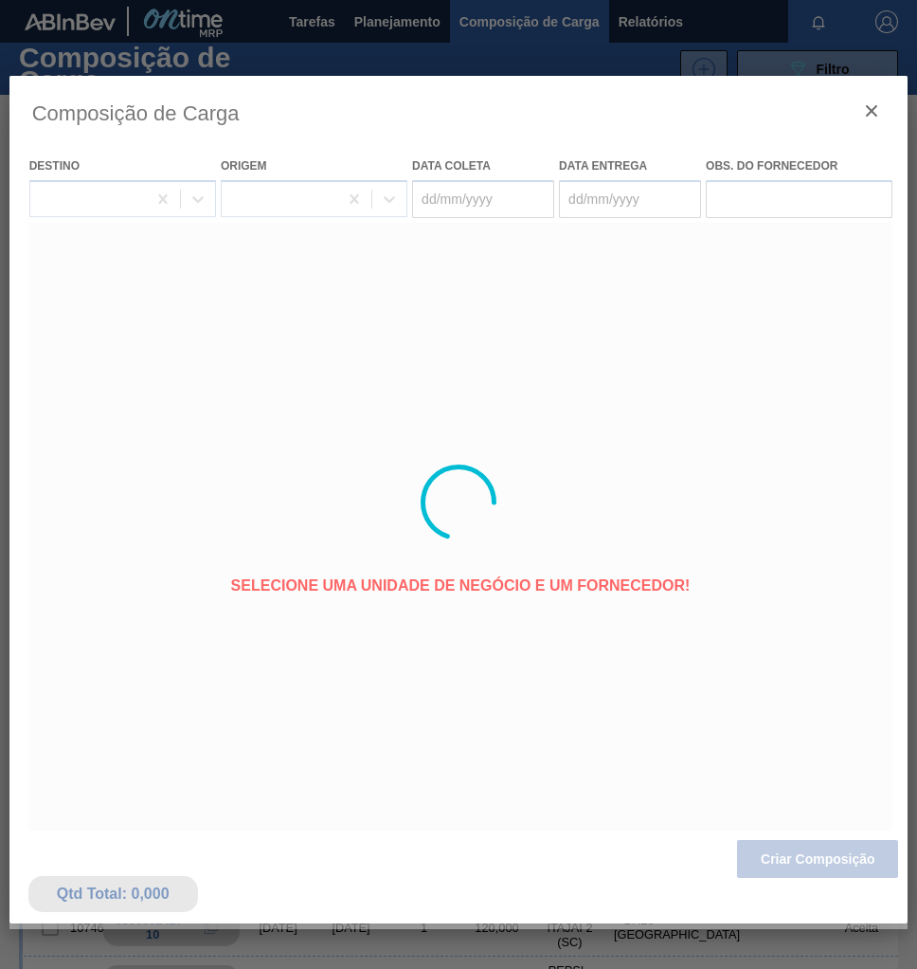
type coleta "[DATE]"
type Entrega "[DATE]"
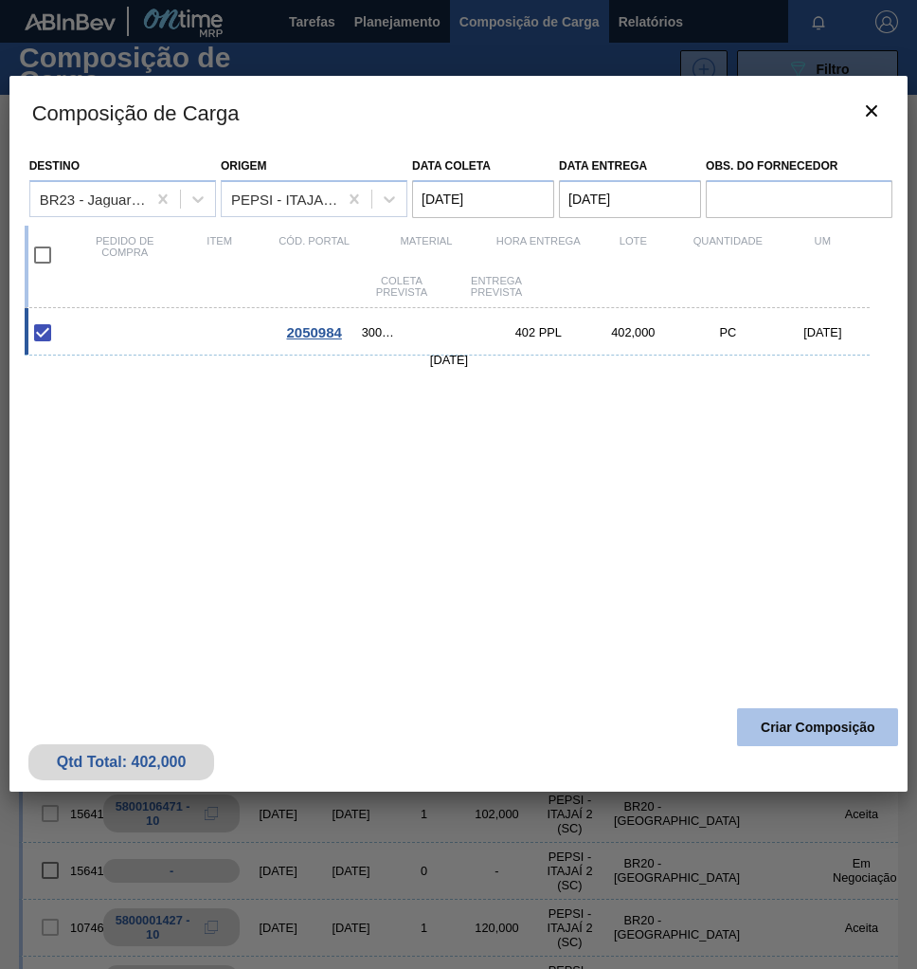
click at [792, 721] on button "Criar Composição" at bounding box center [817, 727] width 161 height 38
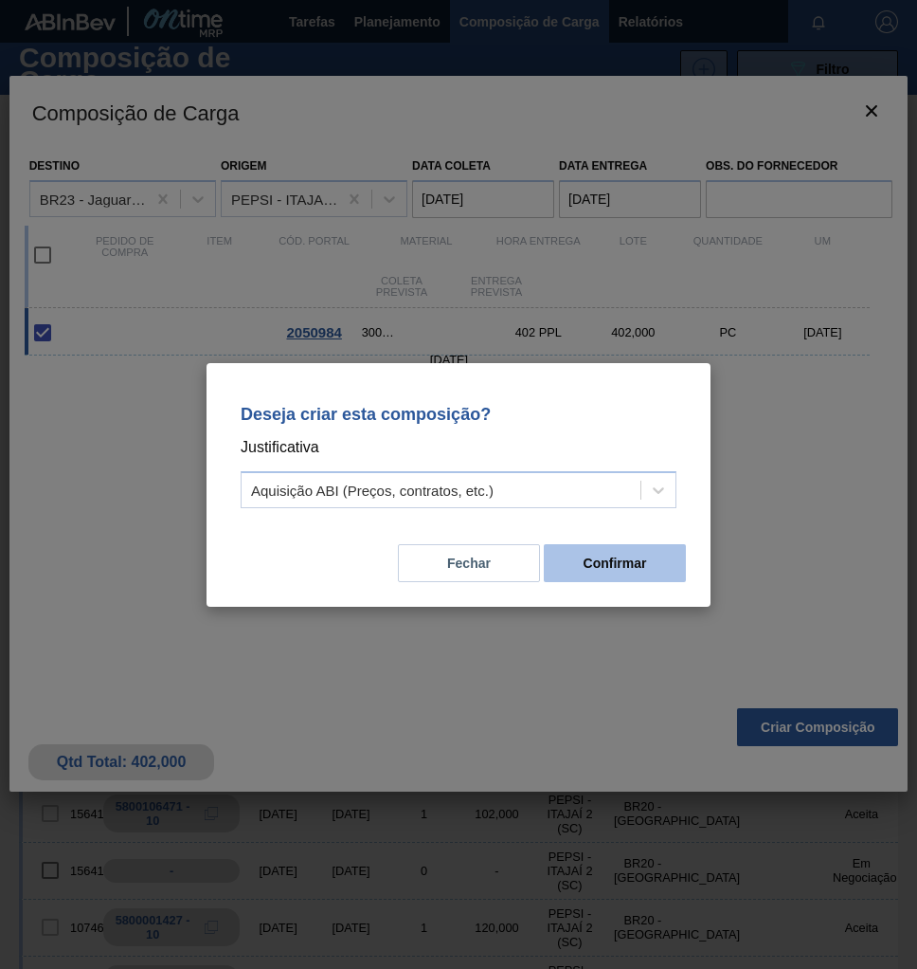
click at [599, 556] on button "Confirmar" at bounding box center [615, 563] width 142 height 38
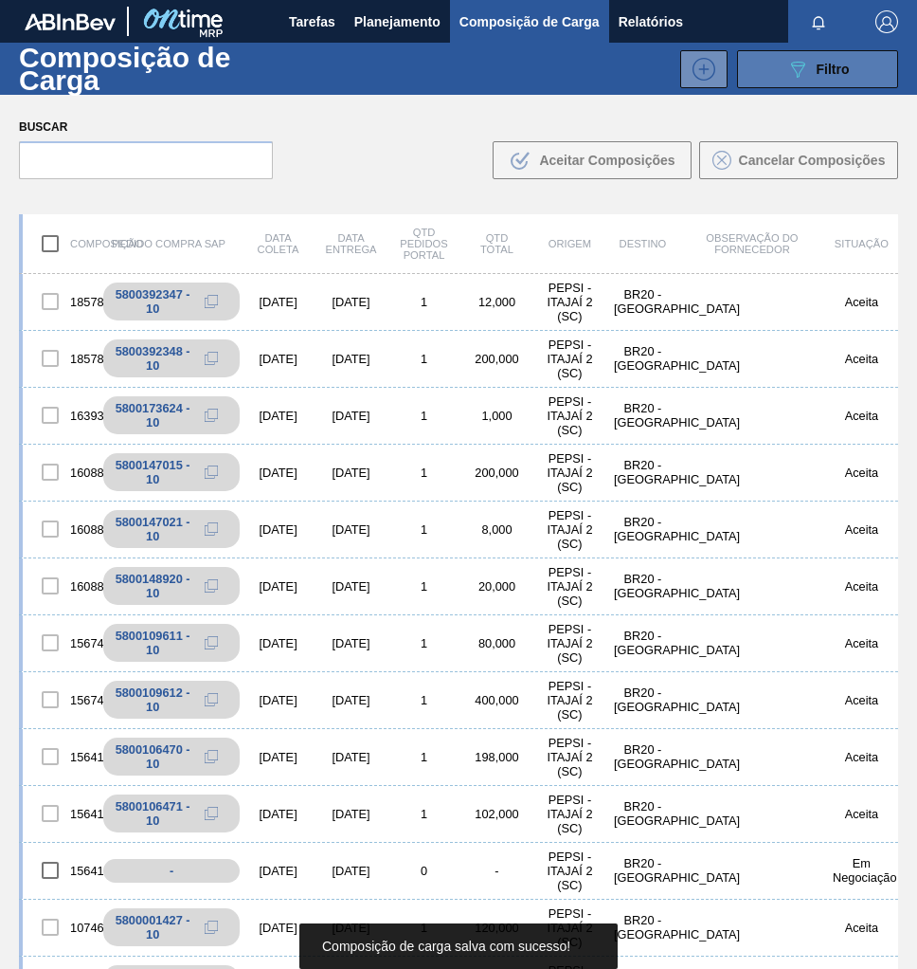
click at [844, 71] on span "Filtro" at bounding box center [833, 69] width 33 height 15
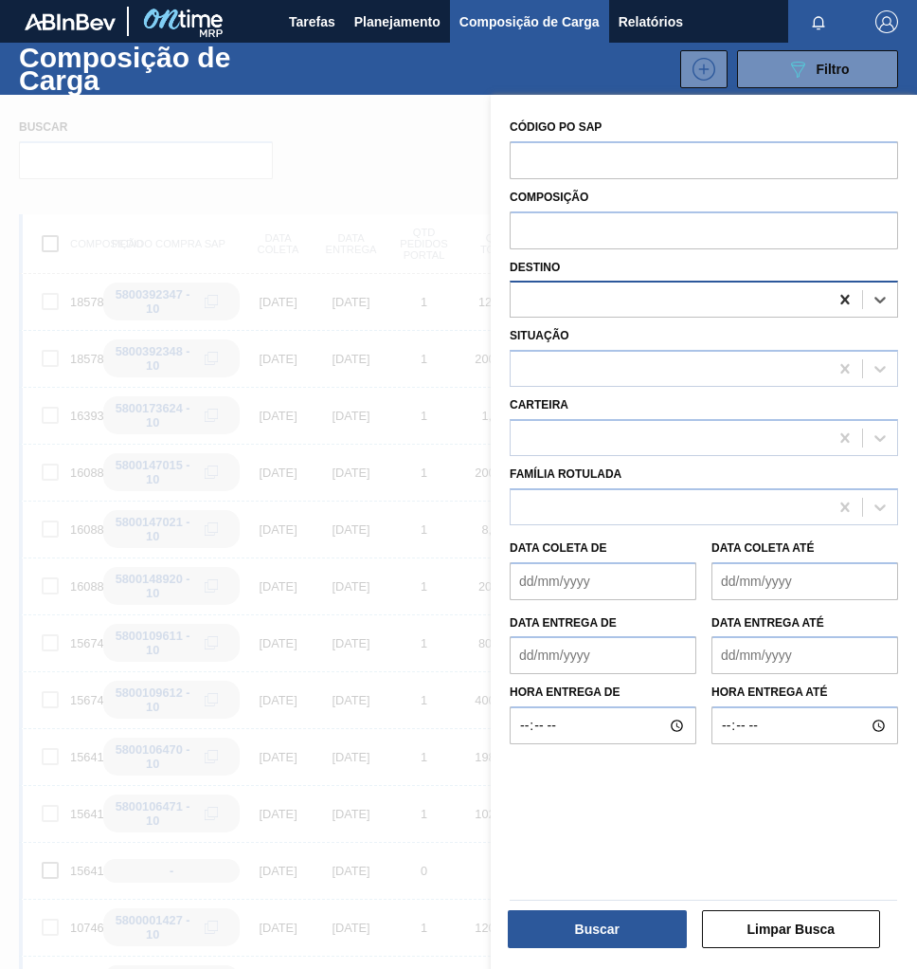
click at [838, 305] on icon at bounding box center [845, 299] width 19 height 19
type input "jagua"
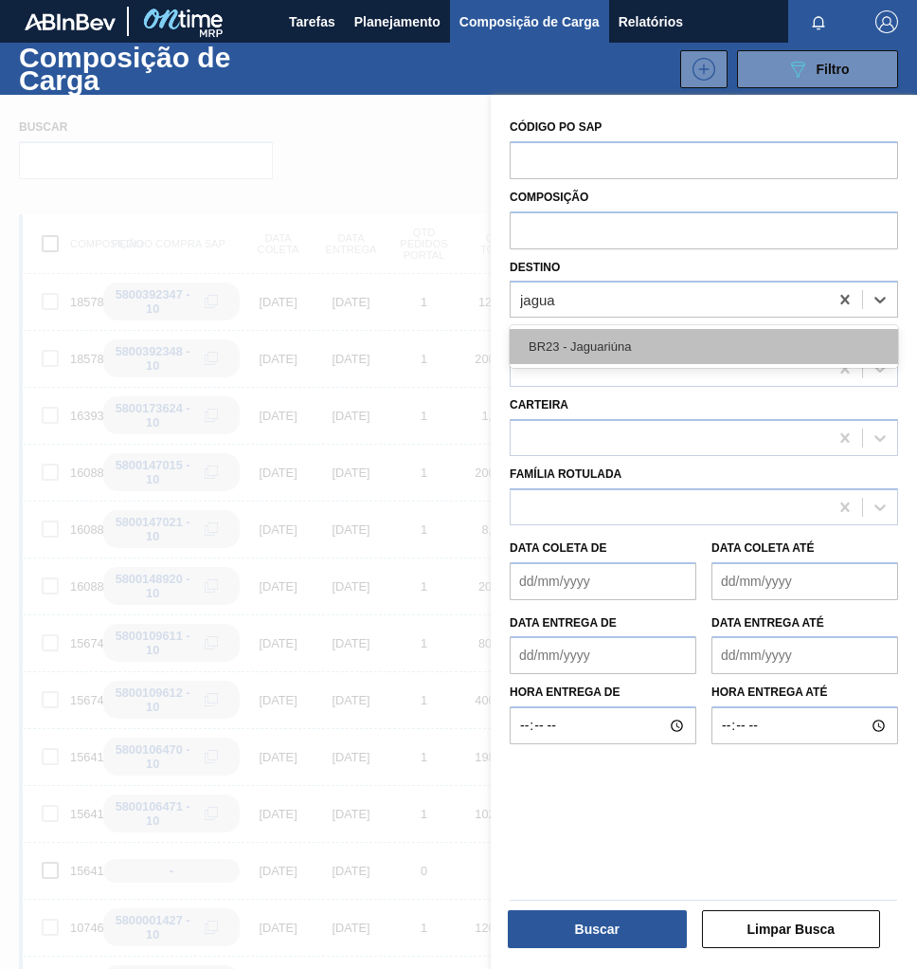
click at [667, 345] on div "BR23 - Jaguariúna" at bounding box center [704, 346] width 389 height 35
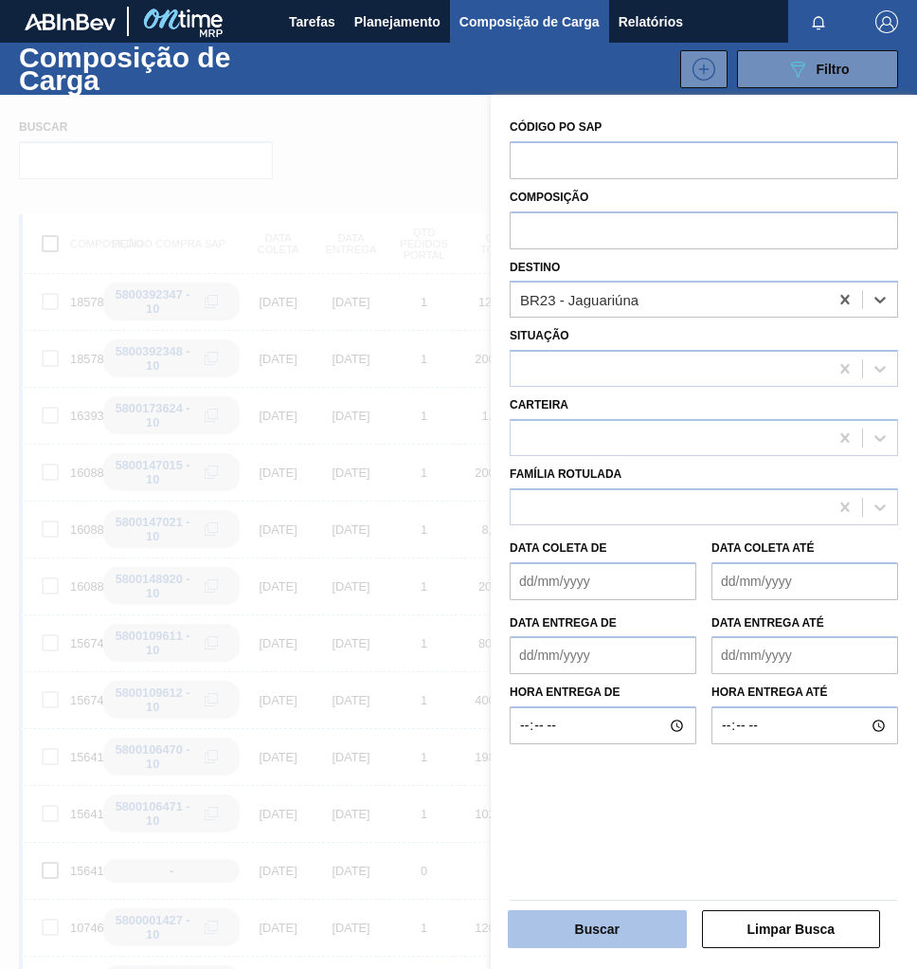
click at [600, 914] on button "Buscar" at bounding box center [597, 929] width 179 height 38
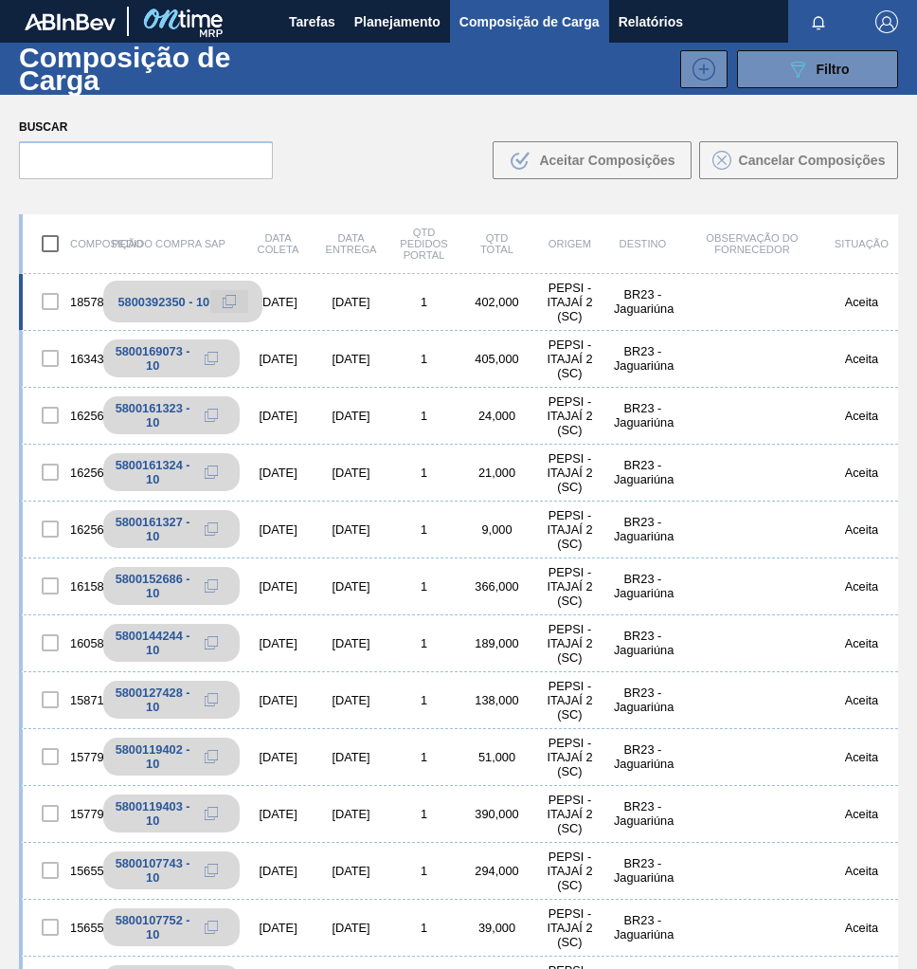
click at [223, 299] on icon at bounding box center [227, 303] width 9 height 9
